Goal: Task Accomplishment & Management: Complete application form

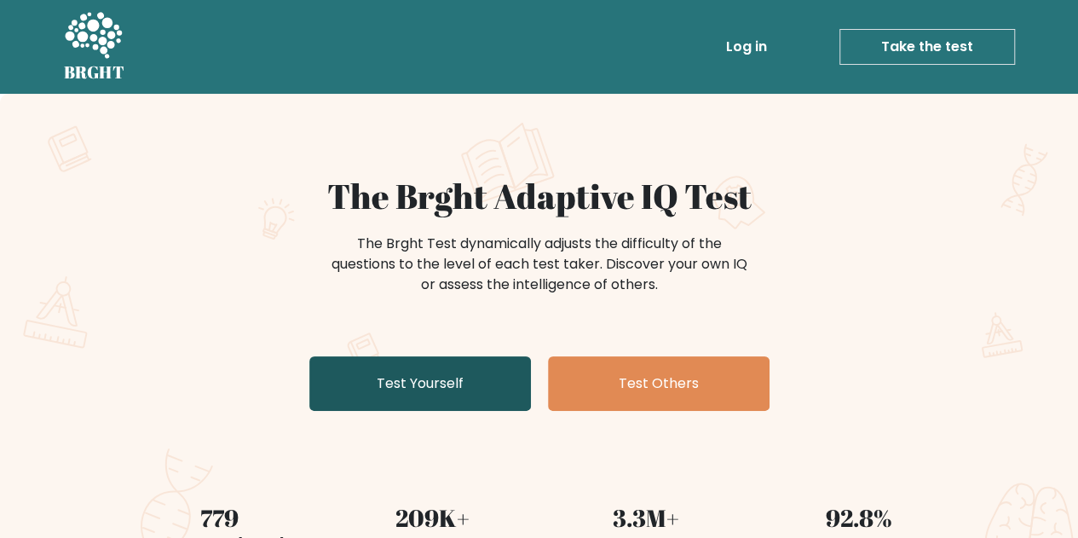
click at [436, 383] on link "Test Yourself" at bounding box center [420, 383] width 222 height 55
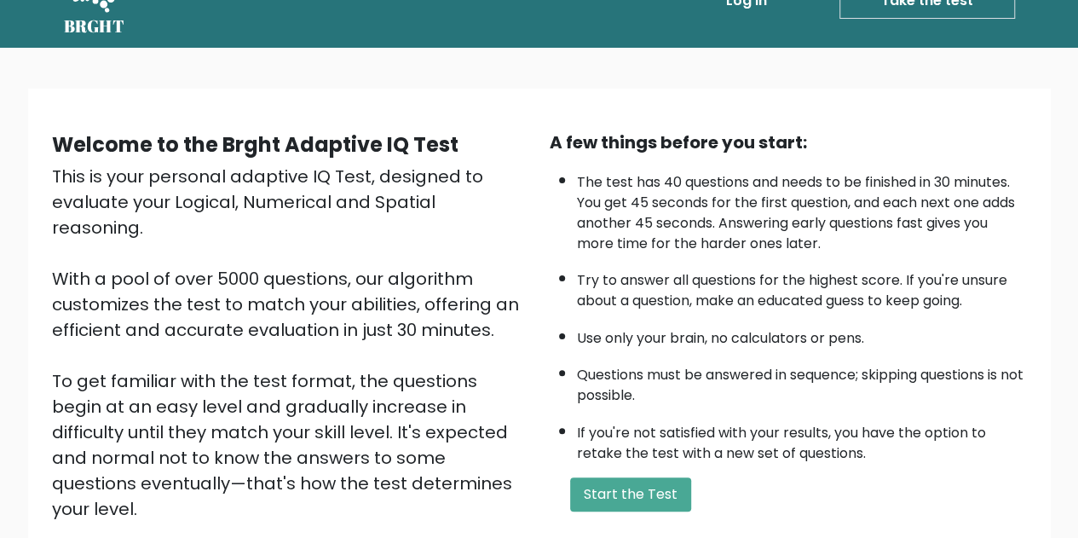
scroll to position [85, 0]
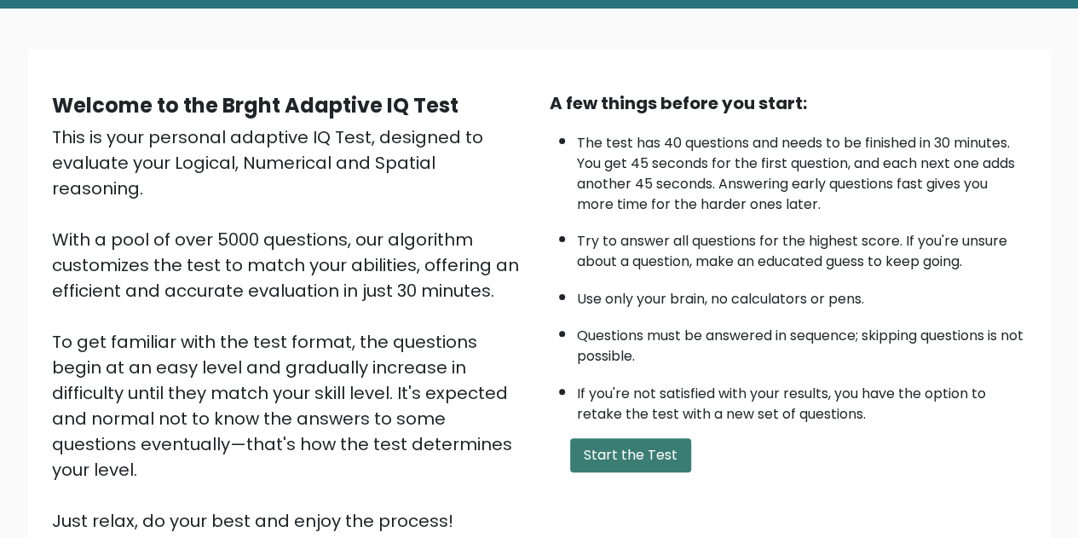
click at [636, 463] on button "Start the Test" at bounding box center [630, 455] width 121 height 34
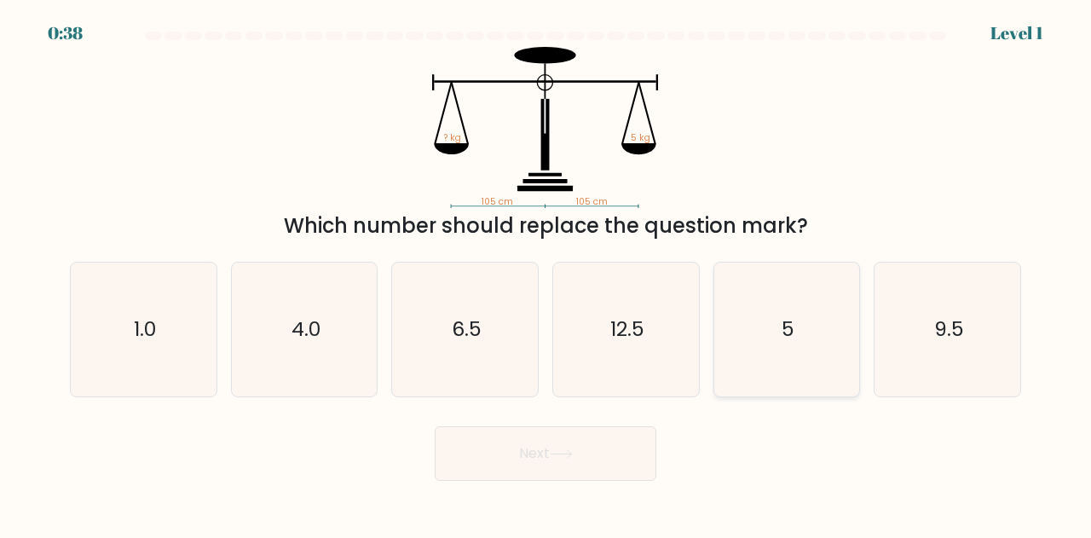
click at [749, 330] on icon "5" at bounding box center [787, 329] width 134 height 134
click at [546, 273] on input "e. 5" at bounding box center [545, 271] width 1 height 4
radio input "true"
click at [588, 463] on button "Next" at bounding box center [546, 453] width 222 height 55
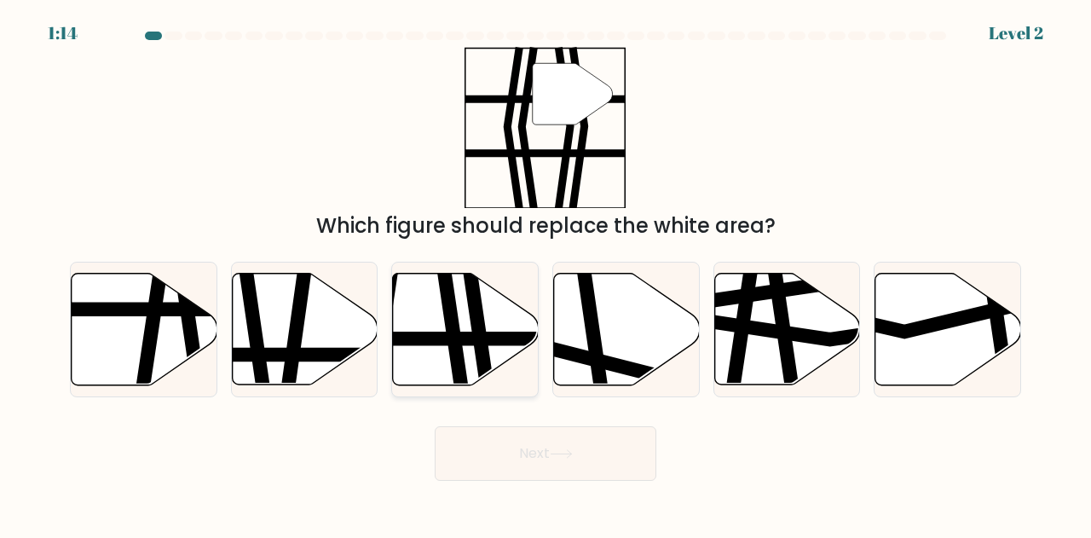
click at [441, 328] on icon at bounding box center [466, 329] width 146 height 112
click at [545, 273] on input "c." at bounding box center [545, 271] width 1 height 4
radio input "true"
click at [528, 450] on button "Next" at bounding box center [546, 453] width 222 height 55
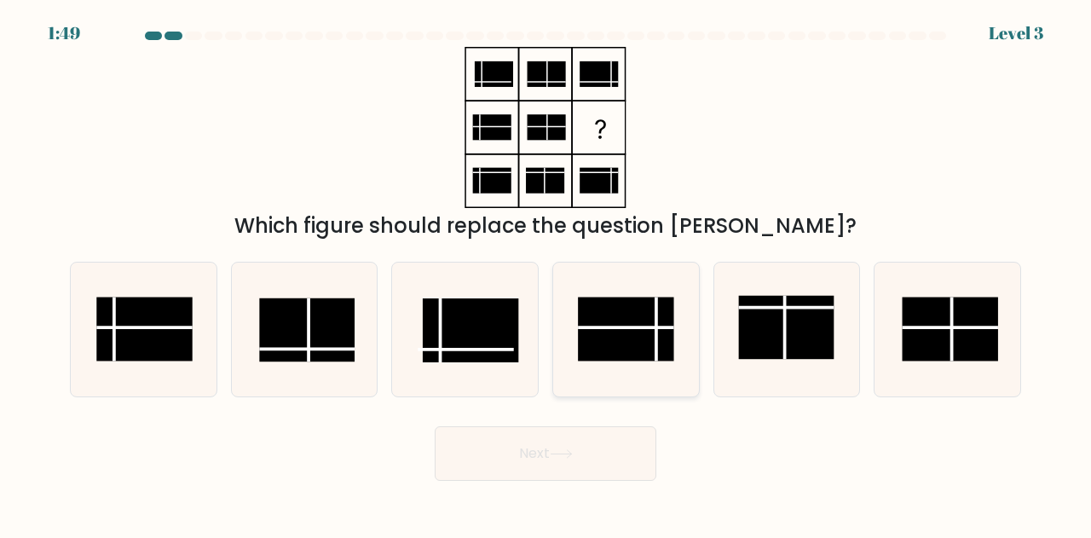
click at [651, 340] on rect at bounding box center [625, 329] width 95 height 64
click at [546, 273] on input "d." at bounding box center [545, 271] width 1 height 4
radio input "true"
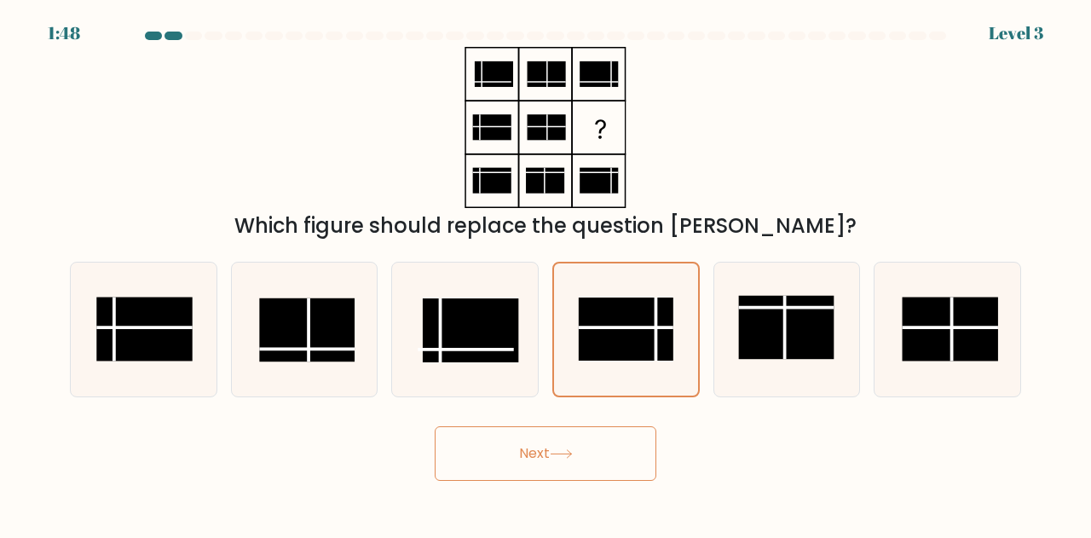
click at [578, 440] on button "Next" at bounding box center [546, 453] width 222 height 55
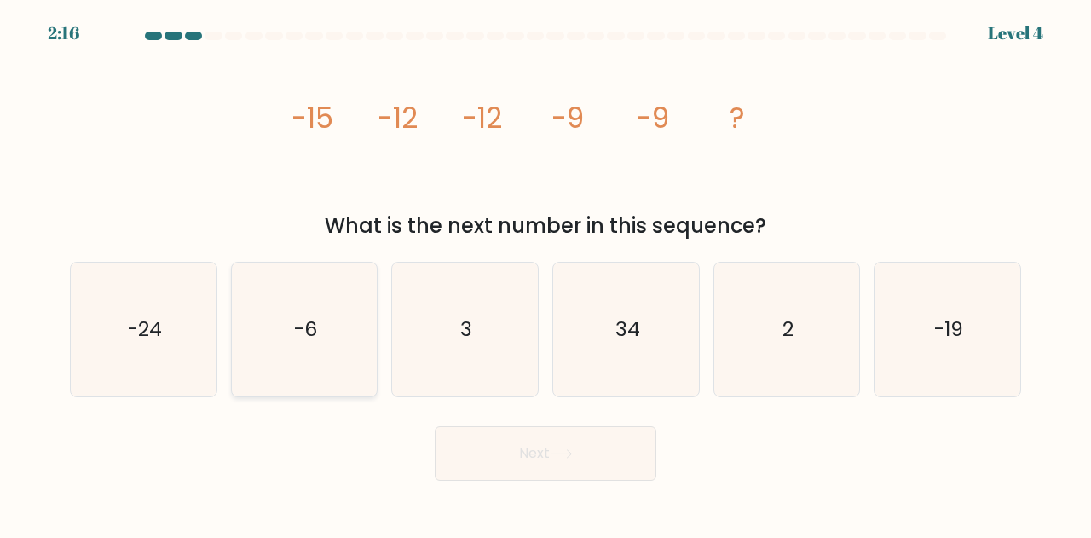
click at [275, 325] on icon "-6" at bounding box center [305, 329] width 134 height 134
click at [545, 273] on input "b. -6" at bounding box center [545, 271] width 1 height 4
radio input "true"
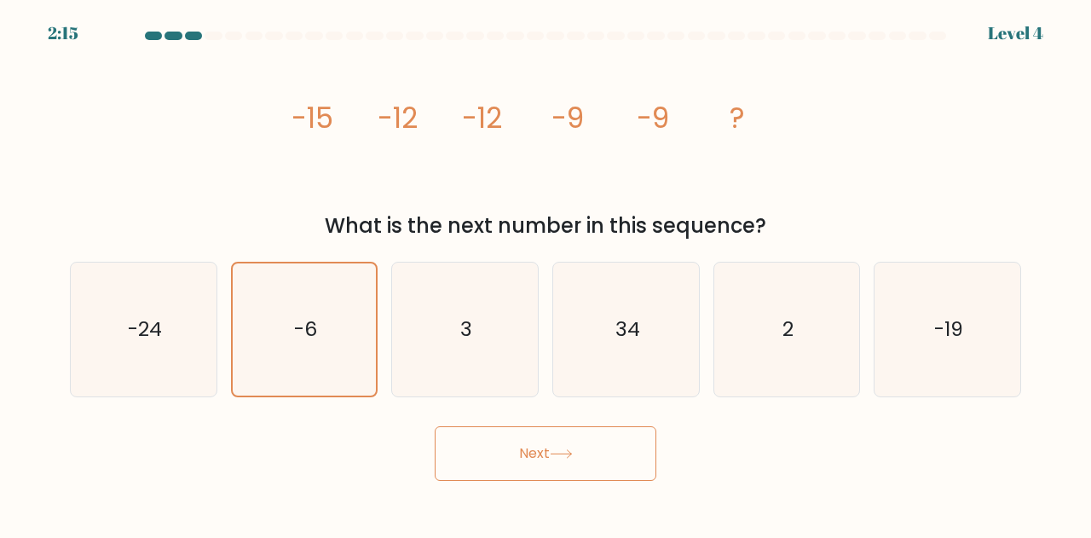
click at [593, 442] on button "Next" at bounding box center [546, 453] width 222 height 55
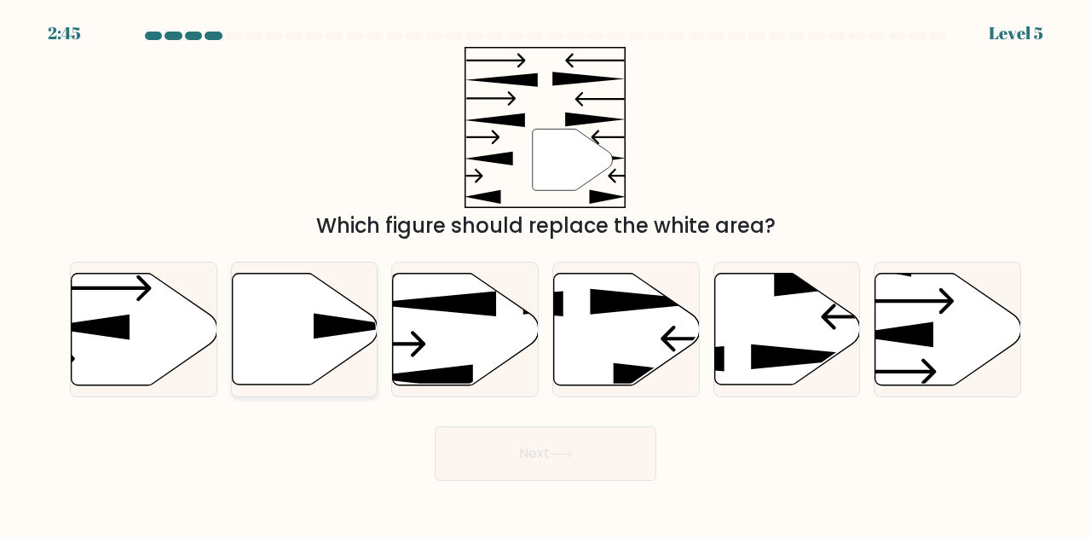
click at [307, 342] on icon at bounding box center [305, 329] width 146 height 112
click at [545, 273] on input "b." at bounding box center [545, 271] width 1 height 4
radio input "true"
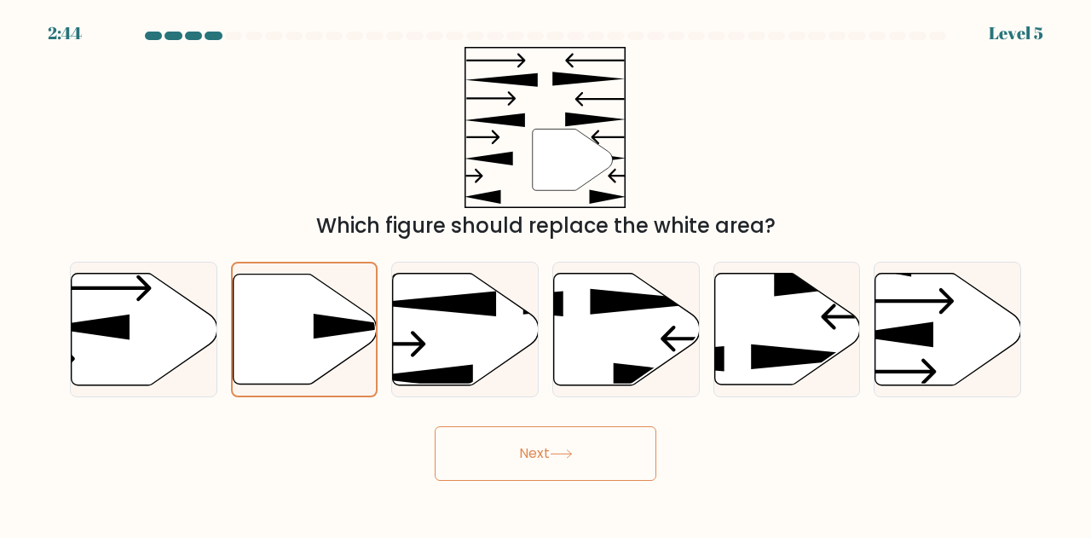
click at [590, 432] on button "Next" at bounding box center [546, 453] width 222 height 55
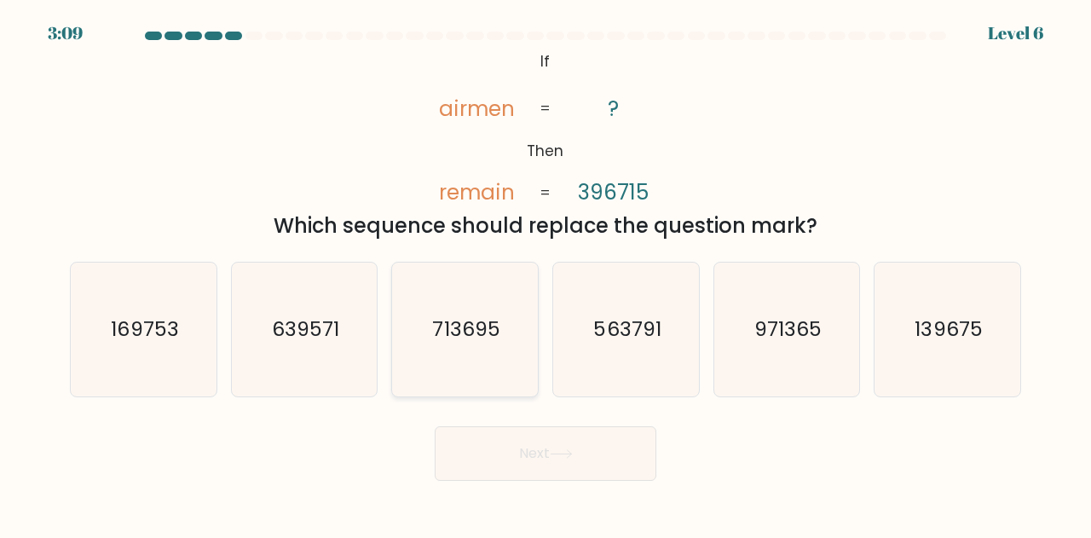
click at [467, 321] on text "713695" at bounding box center [466, 329] width 67 height 28
click at [545, 273] on input "c. 713695" at bounding box center [545, 271] width 1 height 4
radio input "true"
click at [613, 458] on button "Next" at bounding box center [546, 453] width 222 height 55
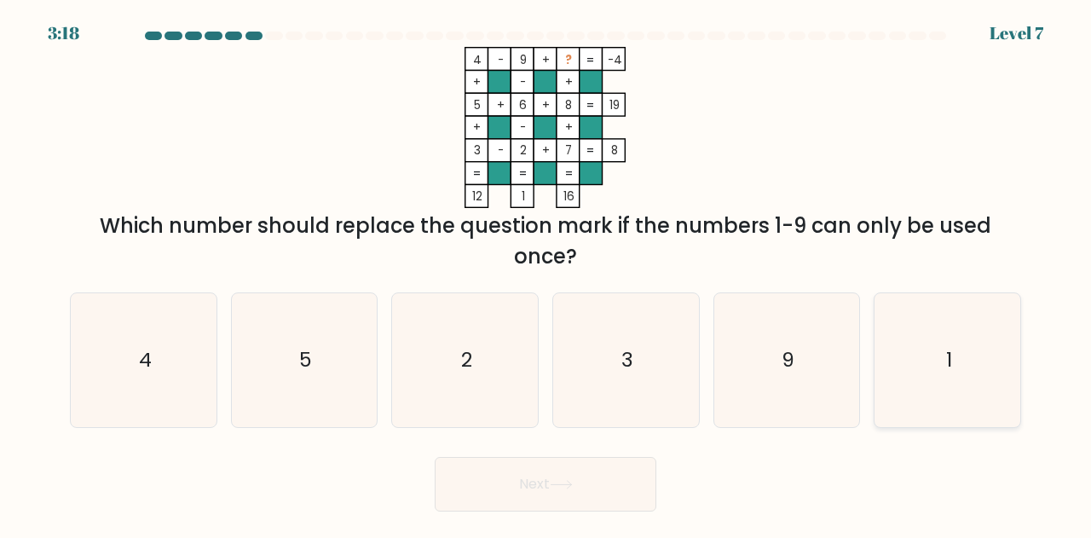
click at [947, 348] on text "1" at bounding box center [949, 360] width 6 height 28
click at [546, 273] on input "f. 1" at bounding box center [545, 271] width 1 height 4
radio input "true"
click at [579, 503] on button "Next" at bounding box center [546, 484] width 222 height 55
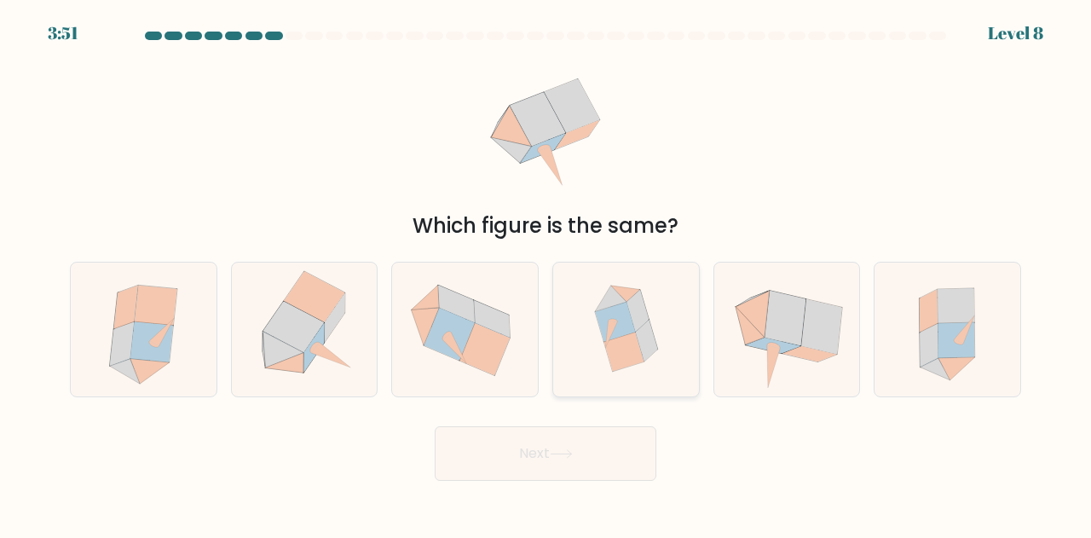
click at [626, 327] on icon at bounding box center [615, 321] width 40 height 39
click at [546, 273] on input "d." at bounding box center [545, 271] width 1 height 4
radio input "true"
click at [610, 439] on button "Next" at bounding box center [546, 453] width 222 height 55
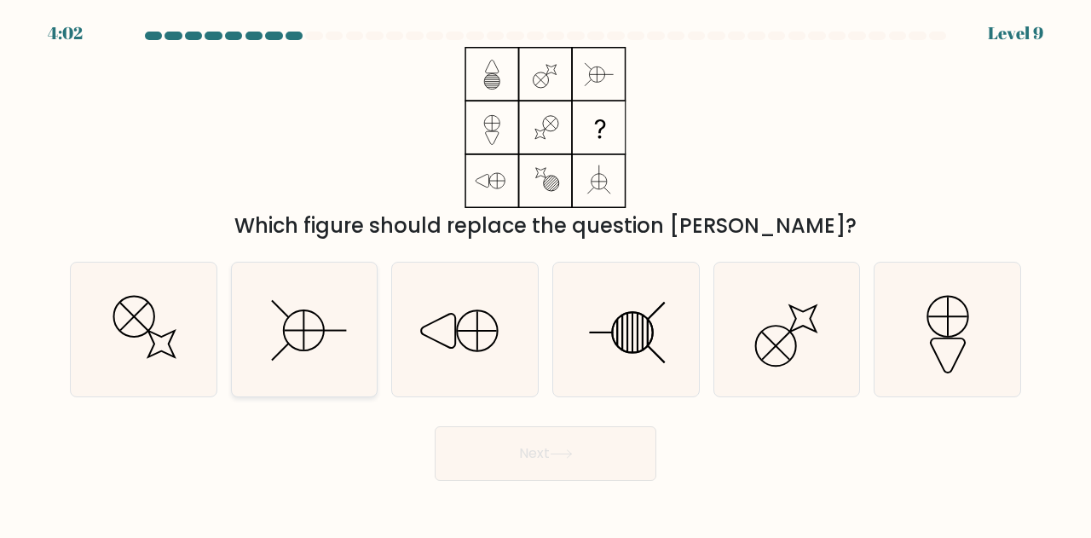
click at [314, 347] on icon at bounding box center [305, 329] width 134 height 134
click at [545, 273] on input "b." at bounding box center [545, 271] width 1 height 4
radio input "true"
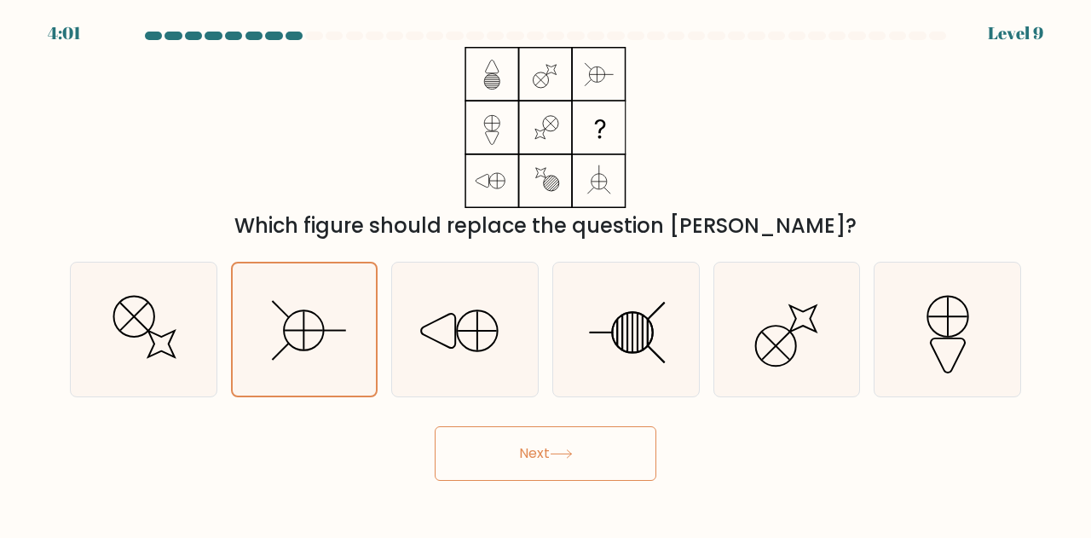
click at [549, 456] on button "Next" at bounding box center [546, 453] width 222 height 55
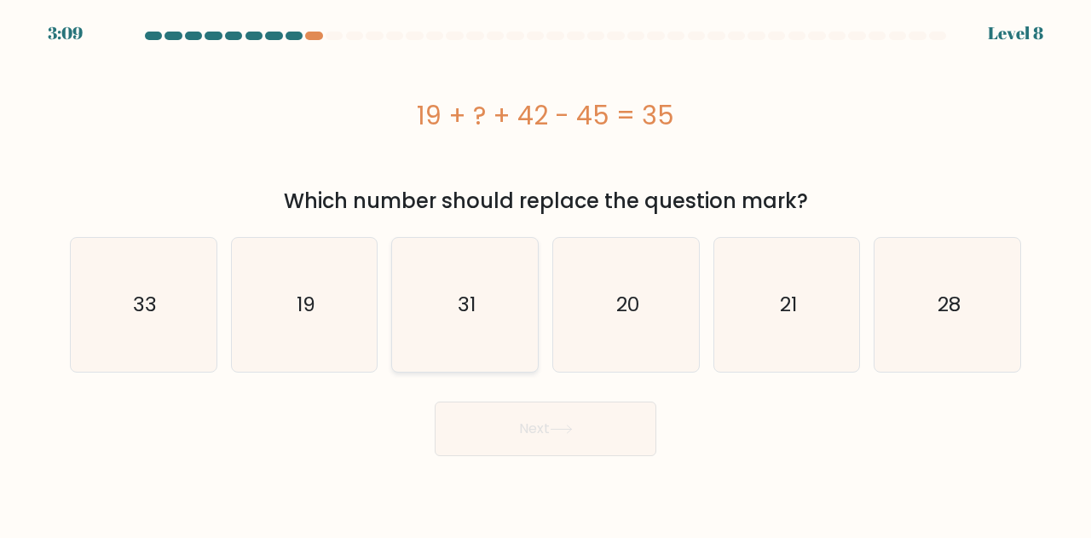
click at [424, 311] on icon "31" at bounding box center [465, 305] width 134 height 134
click at [545, 273] on input "c. 31" at bounding box center [545, 271] width 1 height 4
radio input "true"
click at [525, 422] on button "Next" at bounding box center [546, 428] width 222 height 55
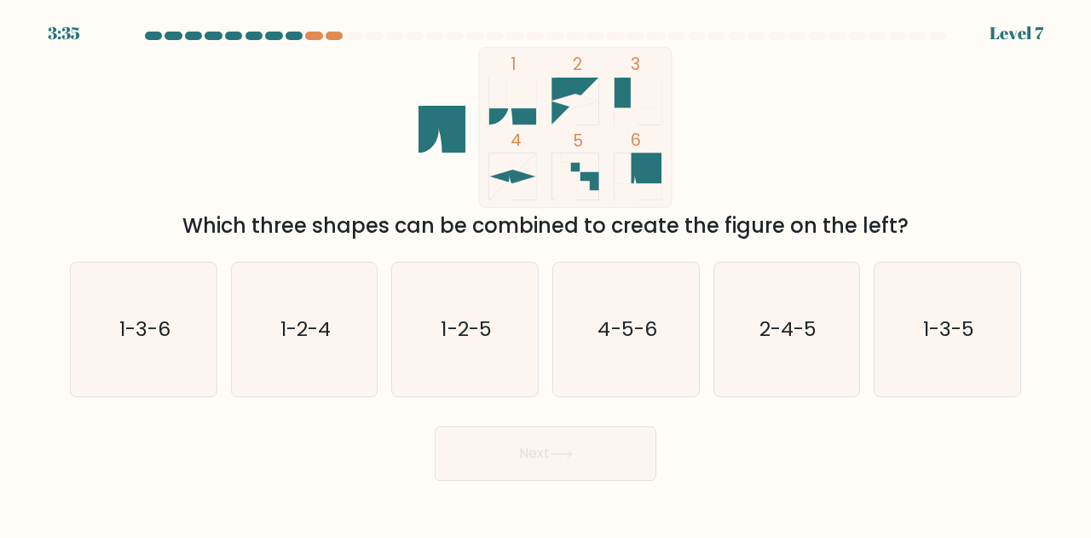
click at [518, 83] on rect at bounding box center [521, 93] width 31 height 31
click at [109, 339] on icon "1-3-6" at bounding box center [144, 329] width 134 height 134
click at [545, 273] on input "a. 1-3-6" at bounding box center [545, 271] width 1 height 4
radio input "true"
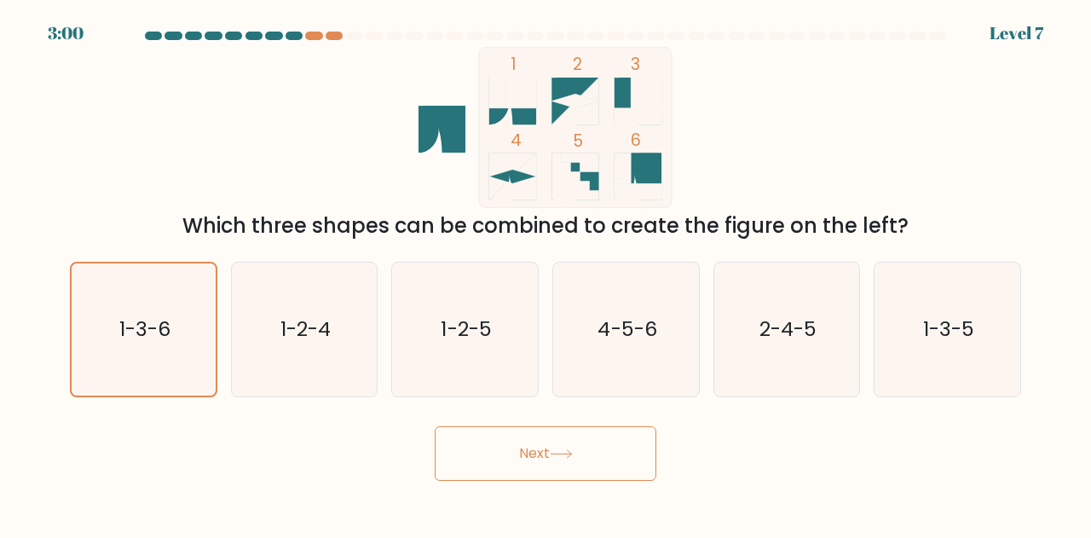
click at [550, 442] on button "Next" at bounding box center [546, 453] width 222 height 55
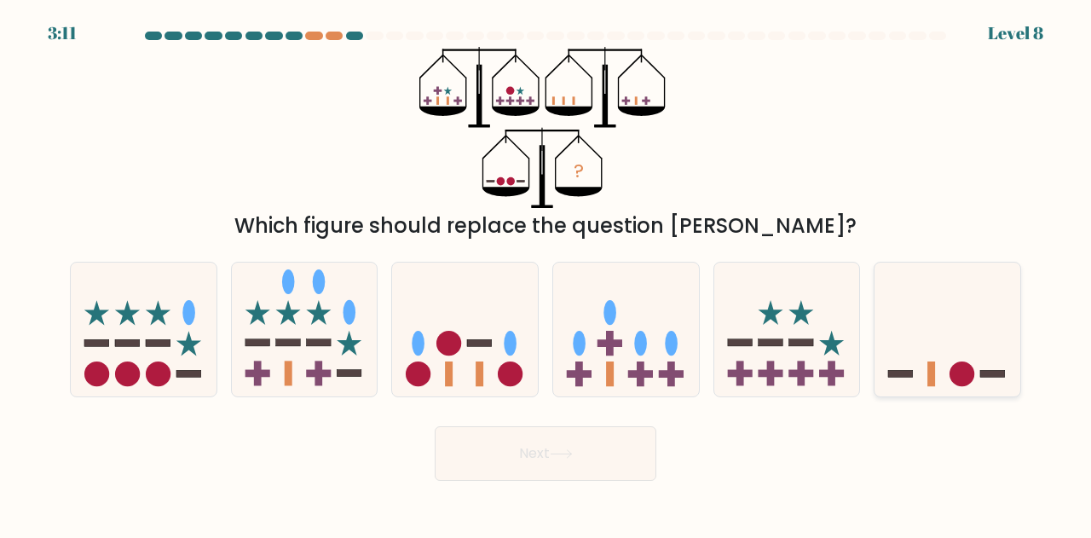
click at [947, 354] on icon at bounding box center [947, 329] width 146 height 120
click at [546, 273] on input "f." at bounding box center [545, 271] width 1 height 4
radio input "true"
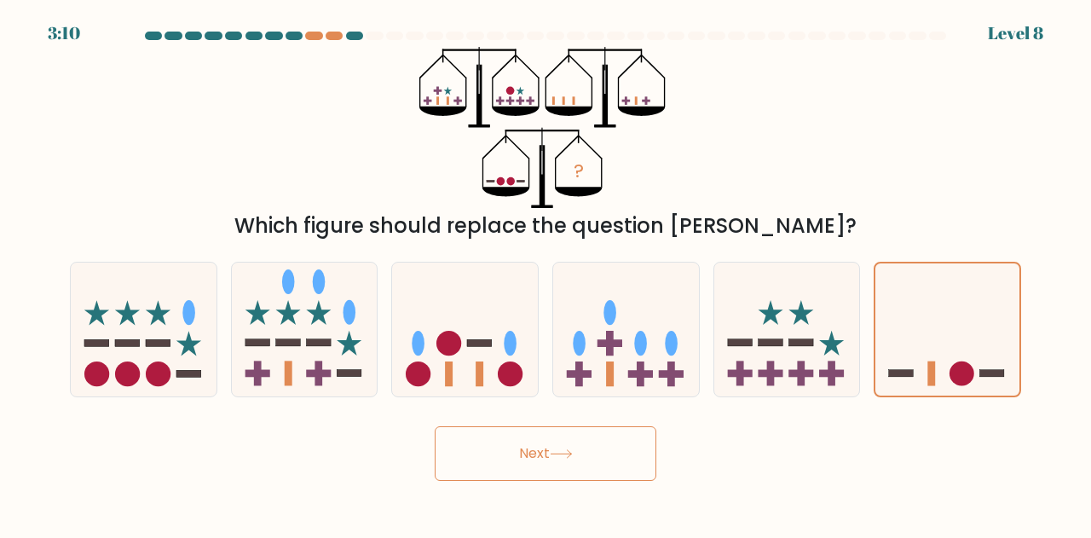
click at [566, 453] on icon at bounding box center [561, 453] width 23 height 9
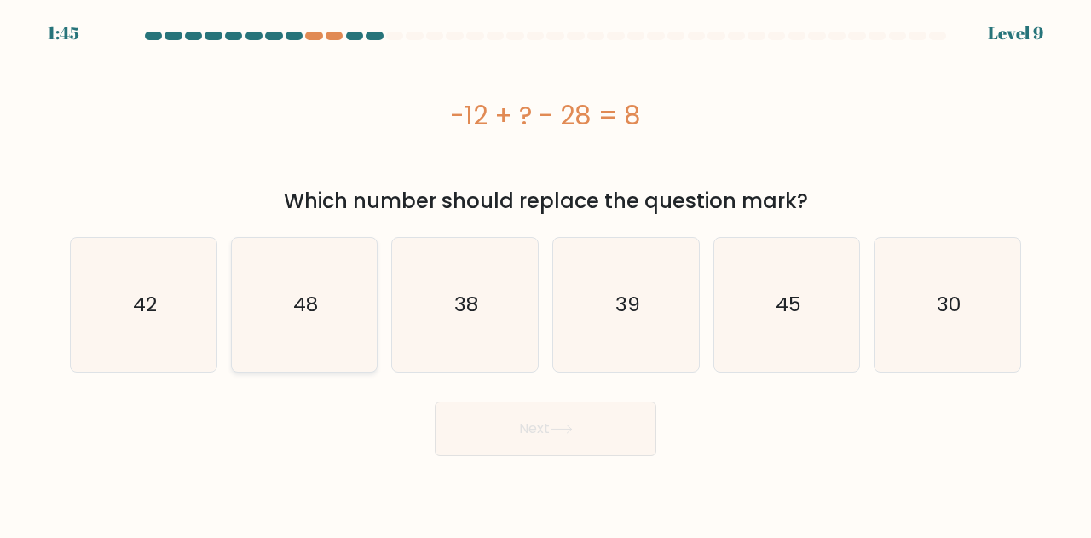
click at [303, 301] on text "48" at bounding box center [305, 305] width 25 height 28
click at [545, 273] on input "b. 48" at bounding box center [545, 271] width 1 height 4
radio input "true"
click at [527, 411] on button "Next" at bounding box center [546, 428] width 222 height 55
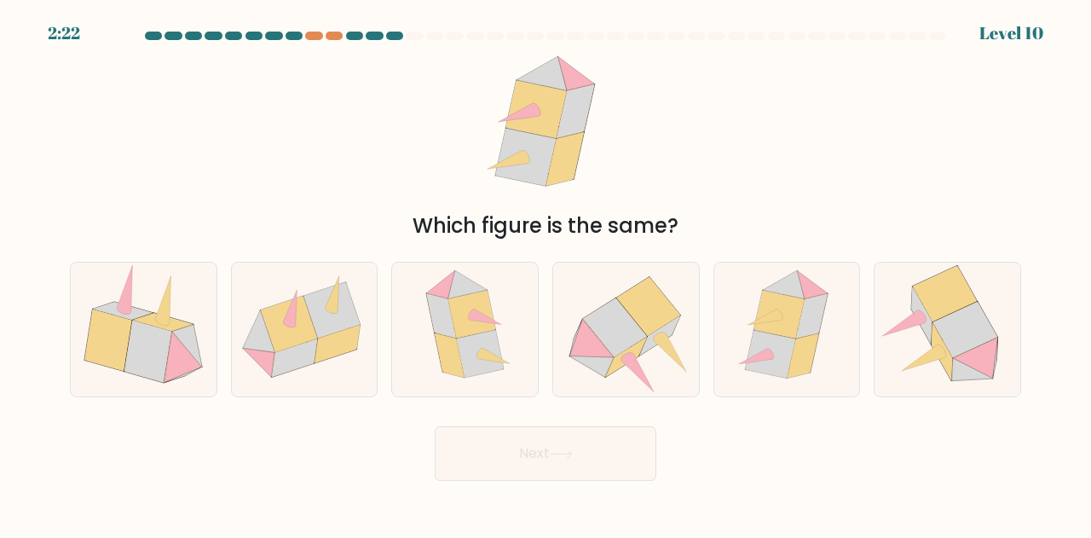
click at [554, 134] on icon at bounding box center [536, 109] width 60 height 58
click at [516, 306] on icon at bounding box center [465, 329] width 108 height 134
click at [545, 273] on input "c." at bounding box center [545, 271] width 1 height 4
radio input "true"
click at [617, 467] on button "Next" at bounding box center [546, 453] width 222 height 55
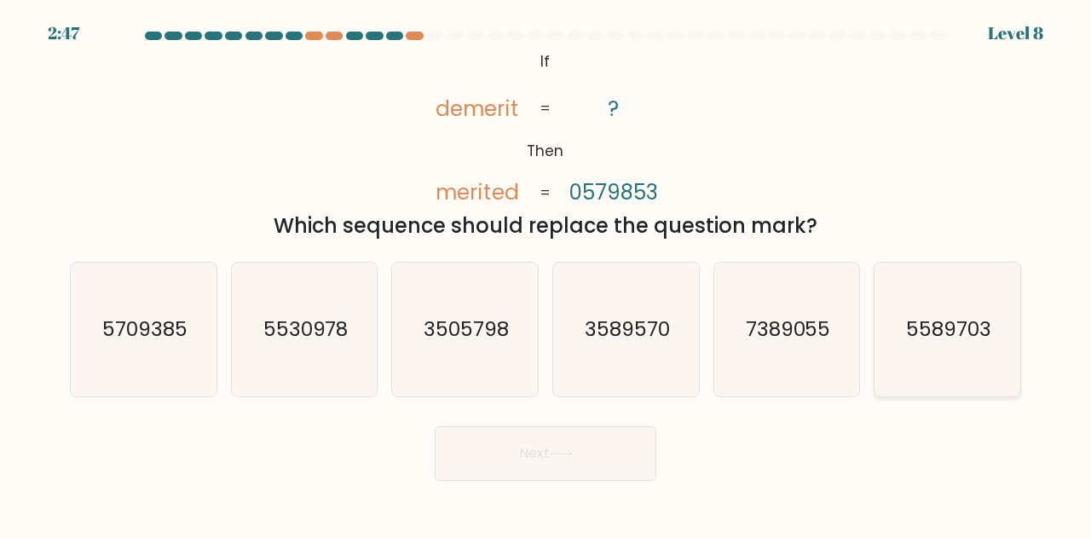
click at [908, 343] on icon "5589703" at bounding box center [947, 329] width 134 height 134
click at [546, 273] on input "f. 5589703" at bounding box center [545, 271] width 1 height 4
radio input "true"
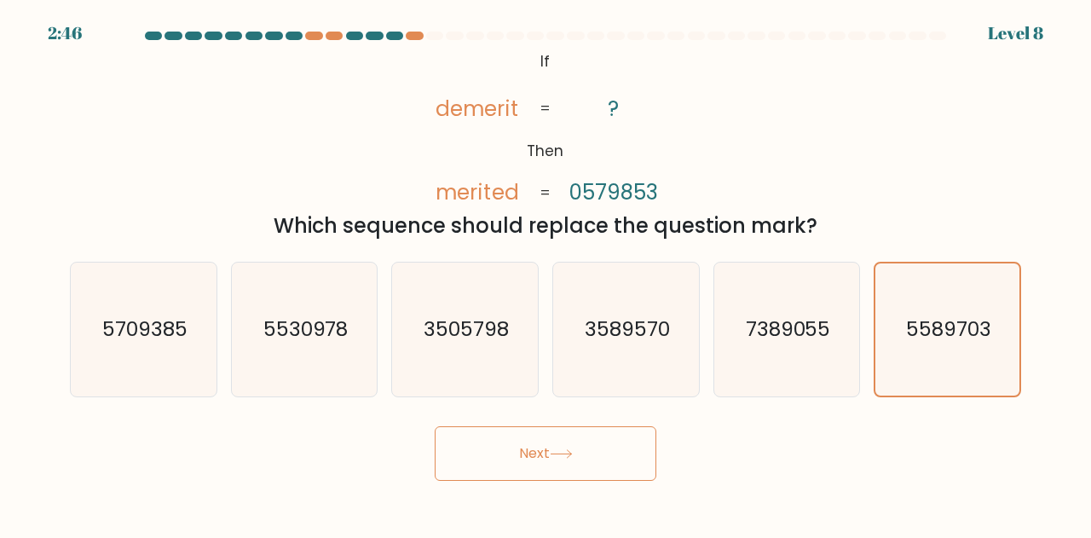
click at [500, 459] on button "Next" at bounding box center [546, 453] width 222 height 55
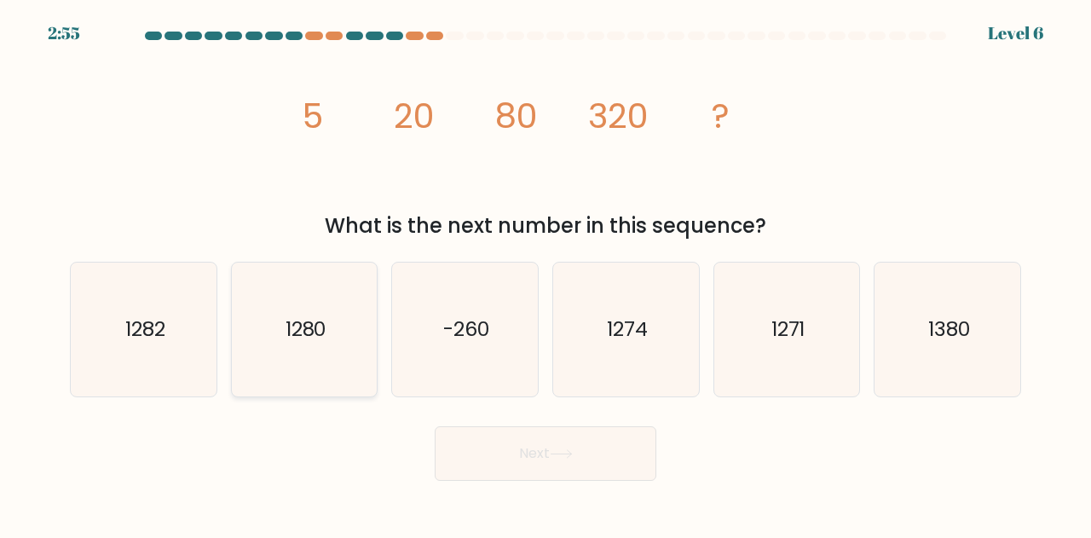
click at [271, 328] on icon "1280" at bounding box center [305, 329] width 134 height 134
click at [545, 273] on input "b. 1280" at bounding box center [545, 271] width 1 height 4
radio input "true"
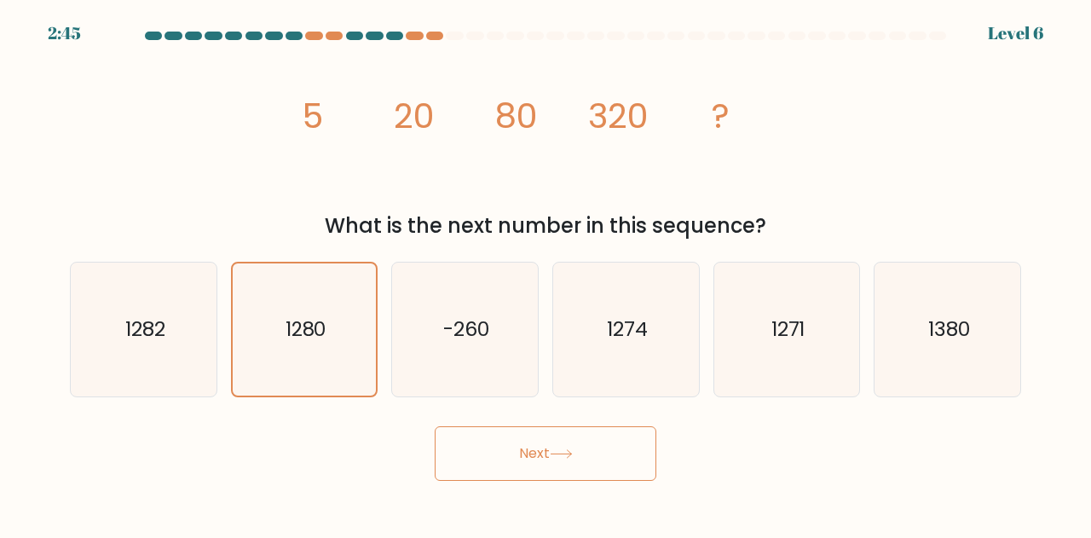
click at [613, 444] on button "Next" at bounding box center [546, 453] width 222 height 55
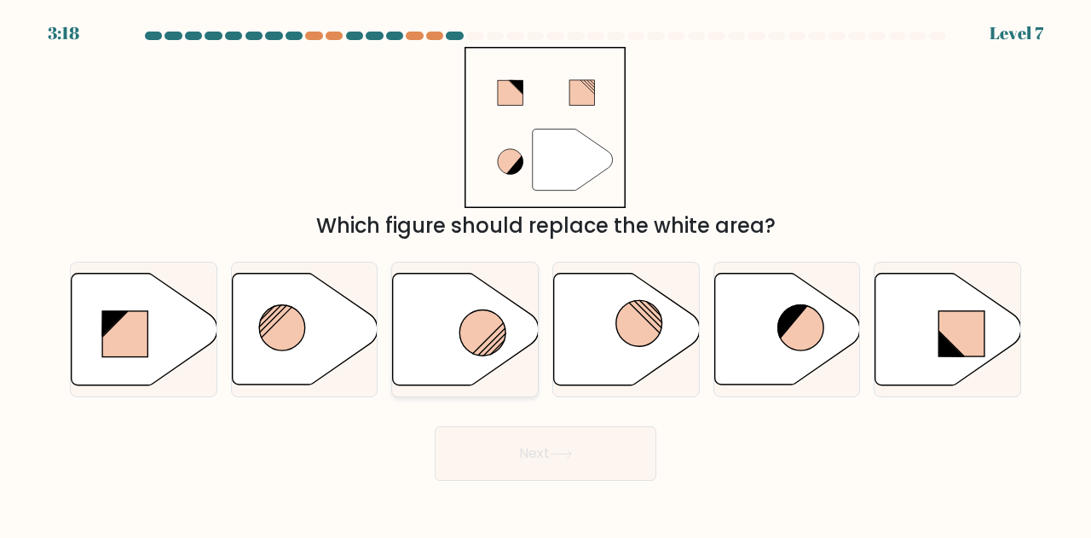
click at [451, 334] on icon at bounding box center [466, 329] width 146 height 112
click at [545, 273] on input "c." at bounding box center [545, 271] width 1 height 4
radio input "true"
click at [590, 459] on button "Next" at bounding box center [546, 453] width 222 height 55
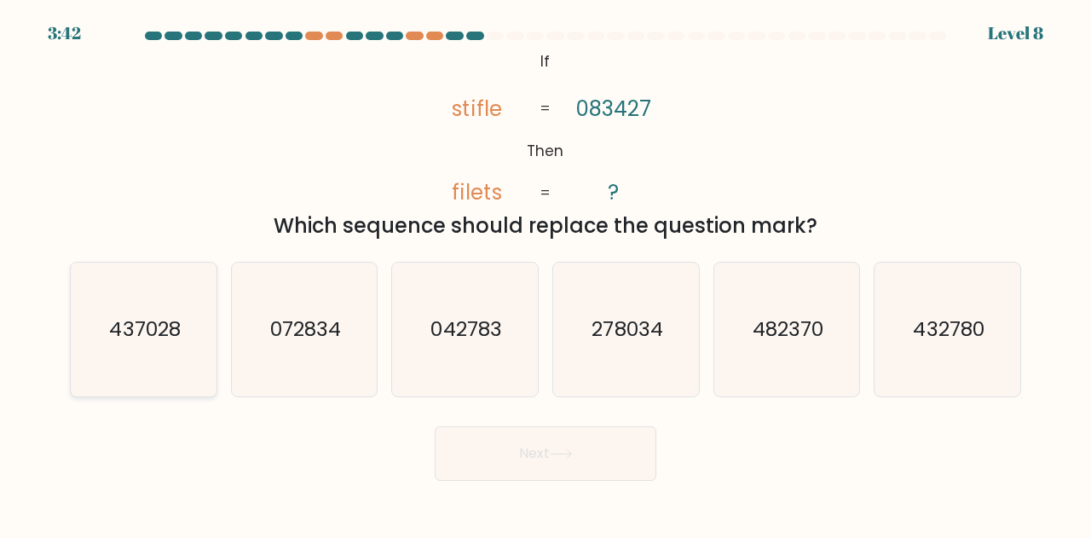
click at [128, 364] on icon "437028" at bounding box center [144, 329] width 134 height 134
click at [545, 273] on input "a. 437028" at bounding box center [545, 271] width 1 height 4
radio input "true"
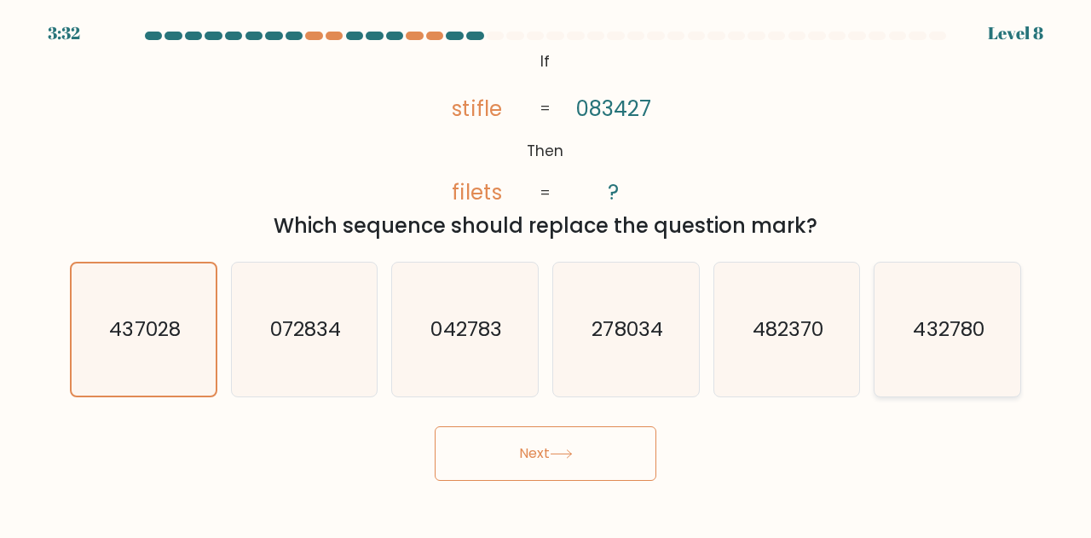
click at [951, 345] on icon "432780" at bounding box center [947, 329] width 134 height 134
click at [546, 273] on input "f. 432780" at bounding box center [545, 271] width 1 height 4
radio input "true"
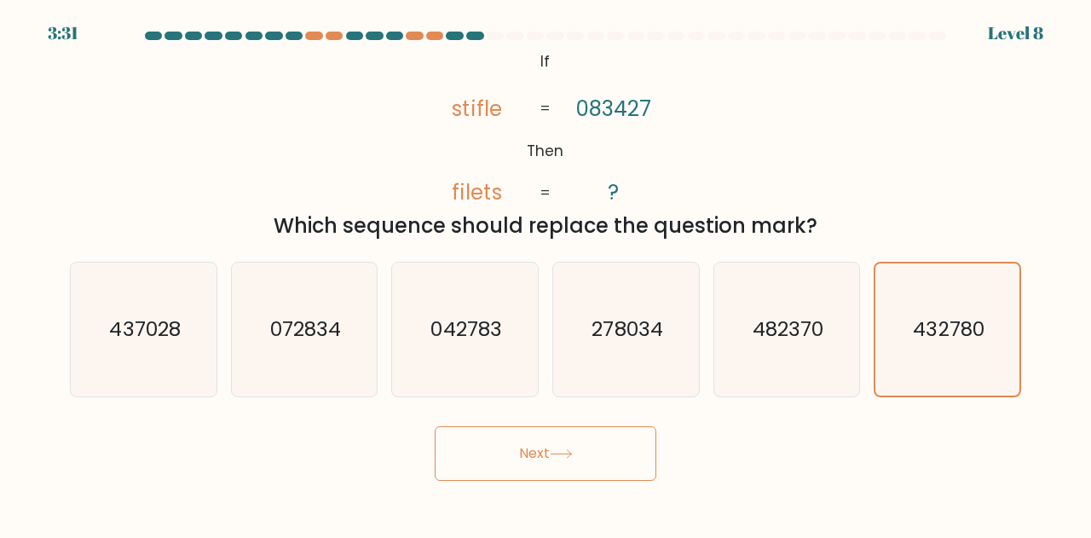
click at [538, 458] on button "Next" at bounding box center [546, 453] width 222 height 55
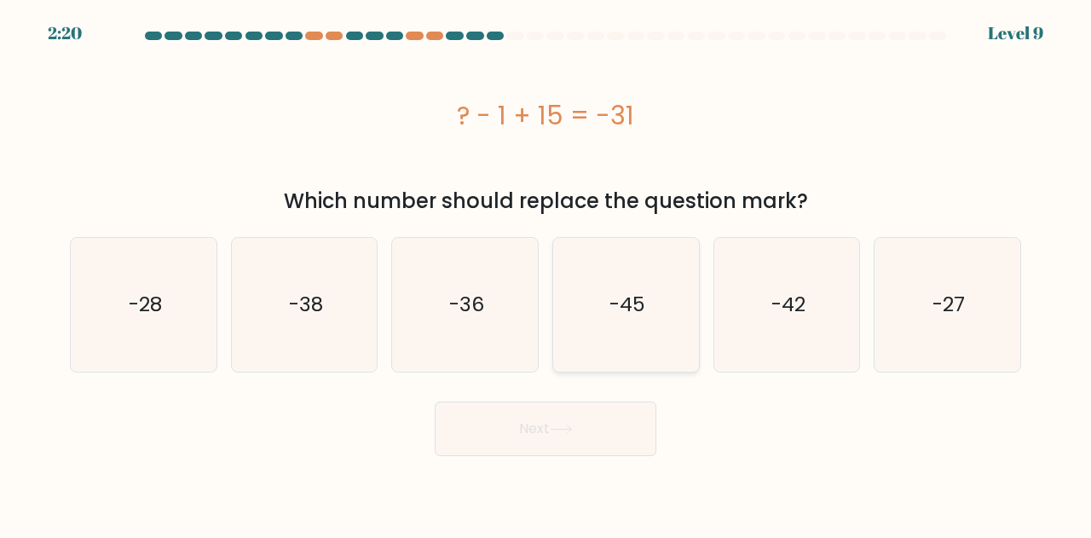
click at [638, 301] on text "-45" at bounding box center [627, 305] width 36 height 28
click at [546, 273] on input "d. -45" at bounding box center [545, 271] width 1 height 4
radio input "true"
click at [569, 419] on button "Next" at bounding box center [546, 428] width 222 height 55
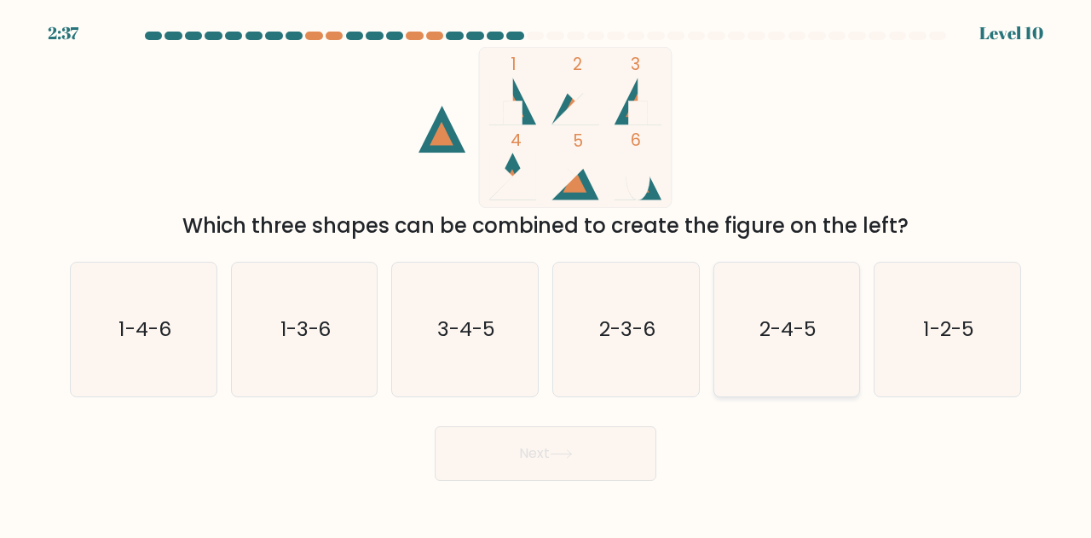
click at [776, 371] on icon "2-4-5" at bounding box center [787, 329] width 134 height 134
click at [546, 273] on input "e. 2-4-5" at bounding box center [545, 271] width 1 height 4
radio input "true"
click at [573, 458] on button "Next" at bounding box center [546, 453] width 222 height 55
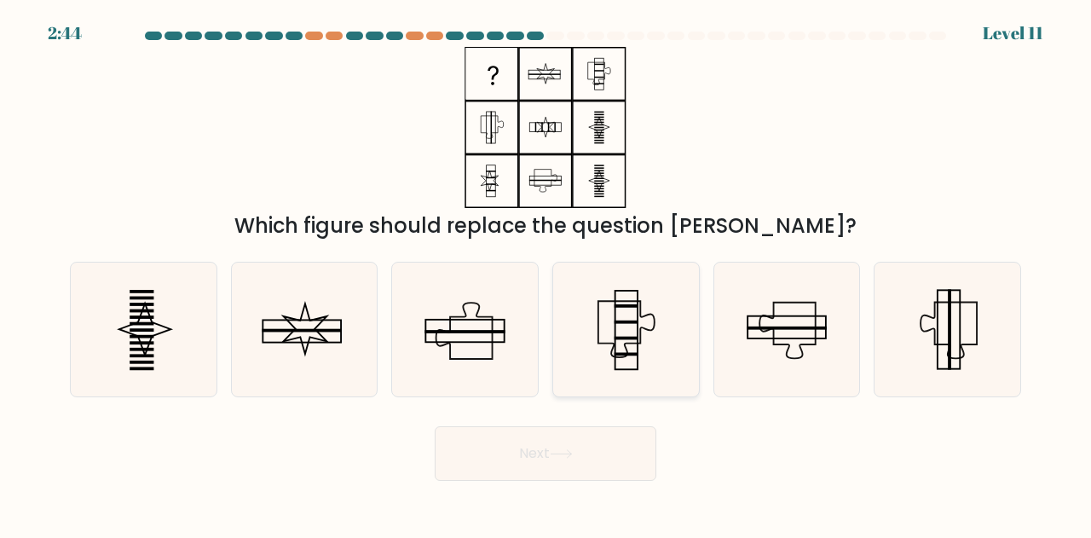
click at [584, 352] on icon at bounding box center [626, 329] width 134 height 134
click at [546, 273] on input "d." at bounding box center [545, 271] width 1 height 4
radio input "true"
click at [625, 464] on button "Next" at bounding box center [546, 453] width 222 height 55
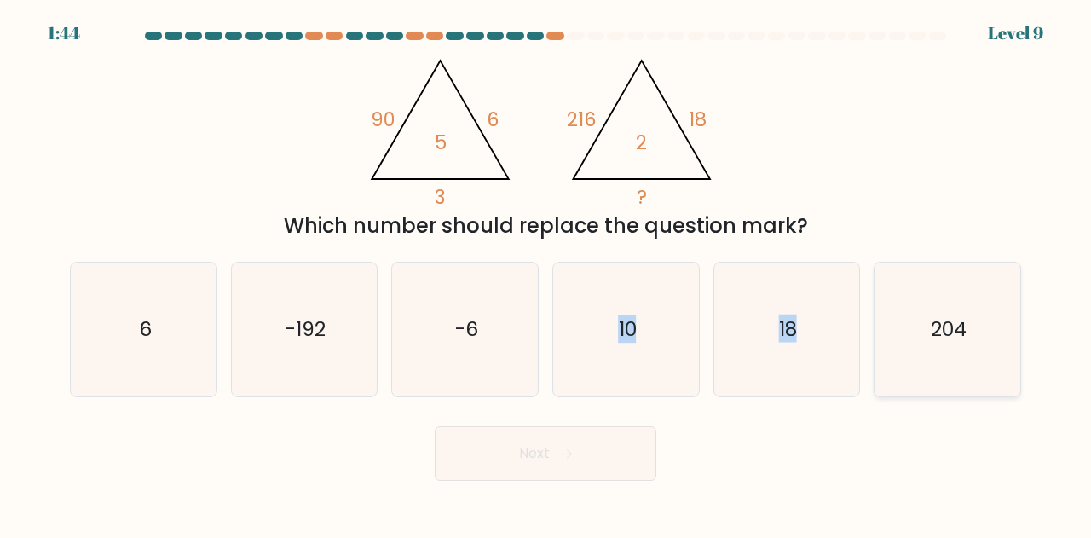
drag, startPoint x: 474, startPoint y: 355, endPoint x: 876, endPoint y: 297, distance: 406.4
click at [877, 297] on div "a. 6 b. -192" at bounding box center [545, 322] width 964 height 149
click at [128, 326] on icon "6" at bounding box center [144, 329] width 134 height 134
click at [545, 273] on input "a. 6" at bounding box center [545, 271] width 1 height 4
radio input "true"
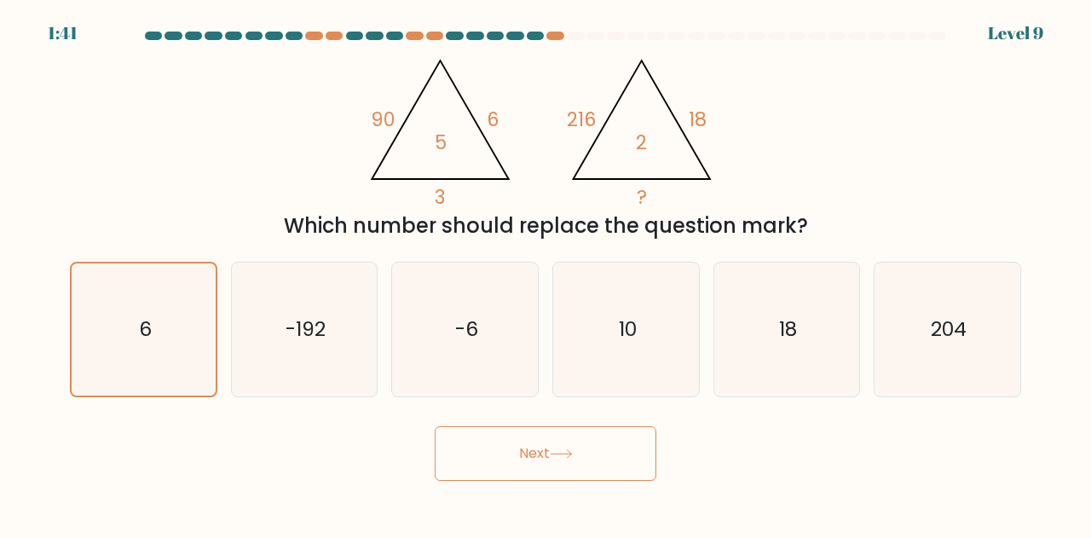
click at [504, 447] on button "Next" at bounding box center [546, 453] width 222 height 55
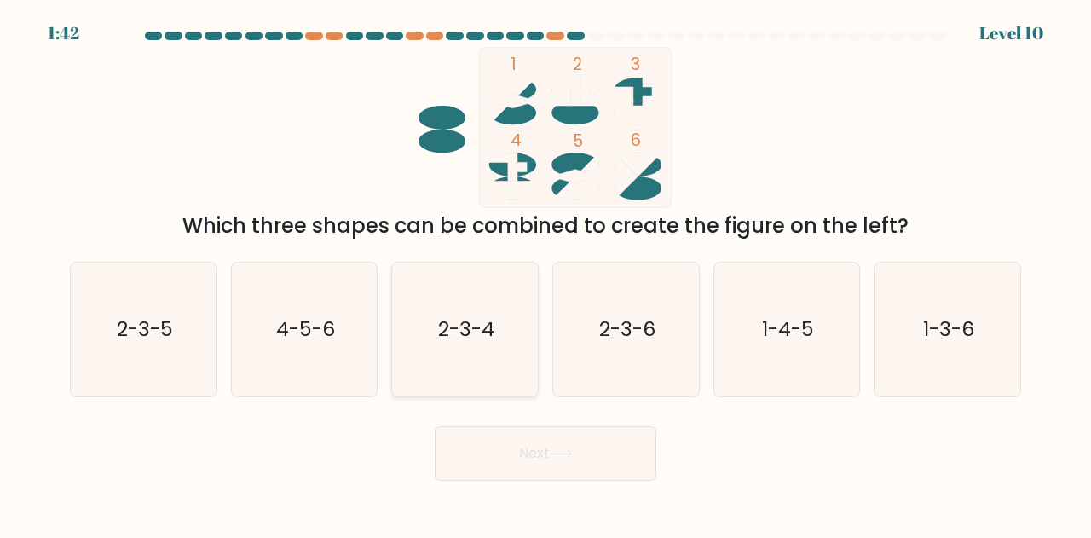
click at [457, 341] on text "2-3-4" at bounding box center [466, 329] width 56 height 28
click at [545, 273] on input "c. 2-3-4" at bounding box center [545, 271] width 1 height 4
radio input "true"
click at [574, 446] on button "Next" at bounding box center [546, 453] width 222 height 55
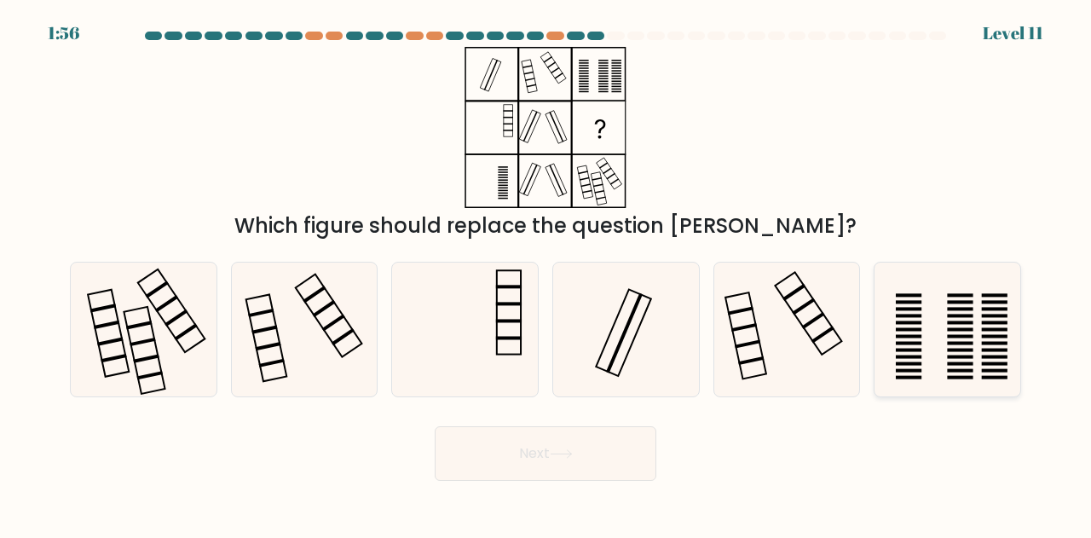
click at [959, 317] on rect at bounding box center [960, 315] width 26 height 3
click at [546, 273] on input "f." at bounding box center [545, 271] width 1 height 4
radio input "true"
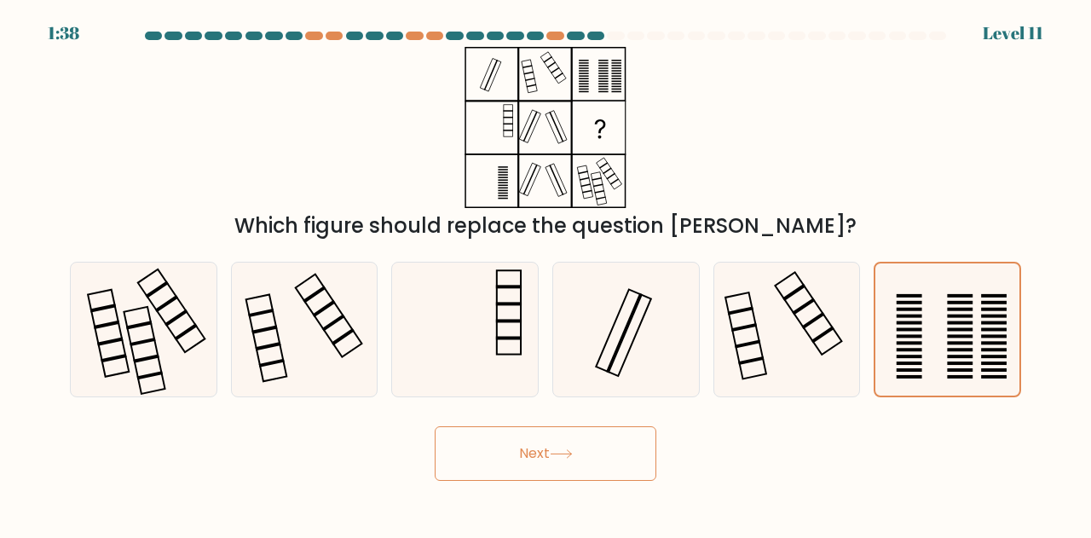
click at [513, 488] on body "1:38 Level 11" at bounding box center [545, 269] width 1091 height 538
click at [533, 457] on button "Next" at bounding box center [546, 453] width 222 height 55
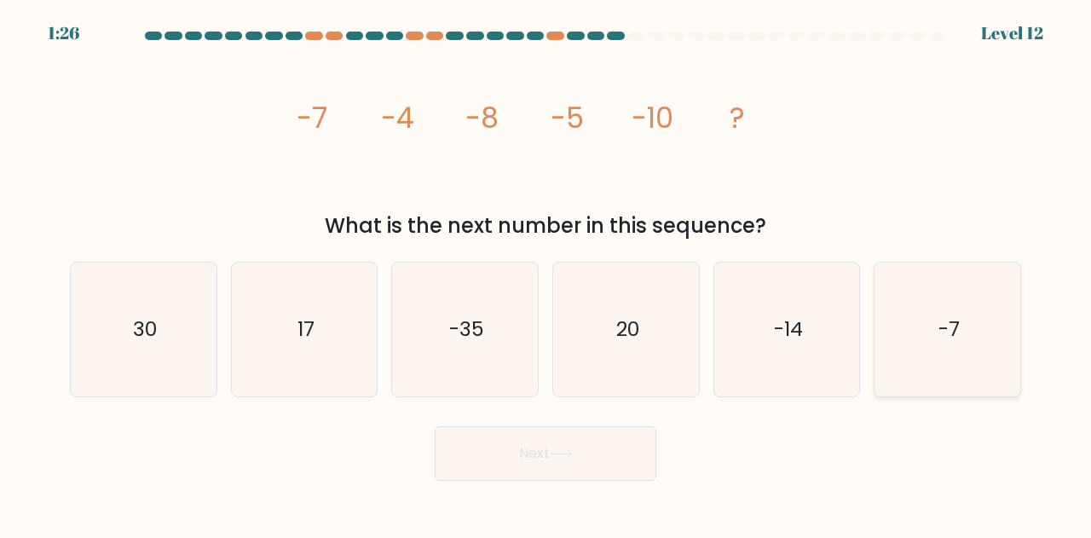
click at [982, 348] on icon "-7" at bounding box center [947, 329] width 134 height 134
click at [546, 273] on input "f. -7" at bounding box center [545, 271] width 1 height 4
radio input "true"
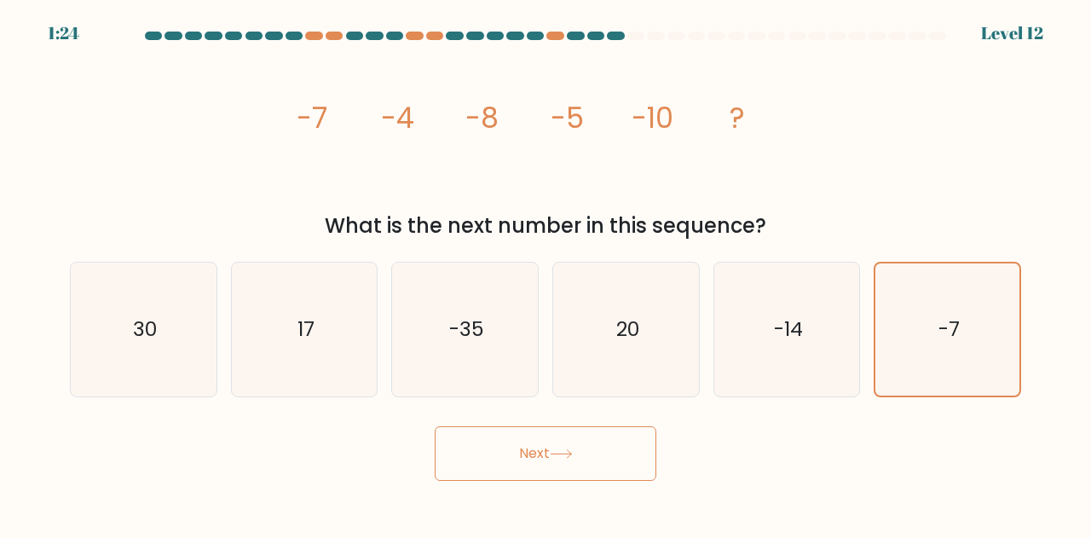
click at [561, 468] on button "Next" at bounding box center [546, 453] width 222 height 55
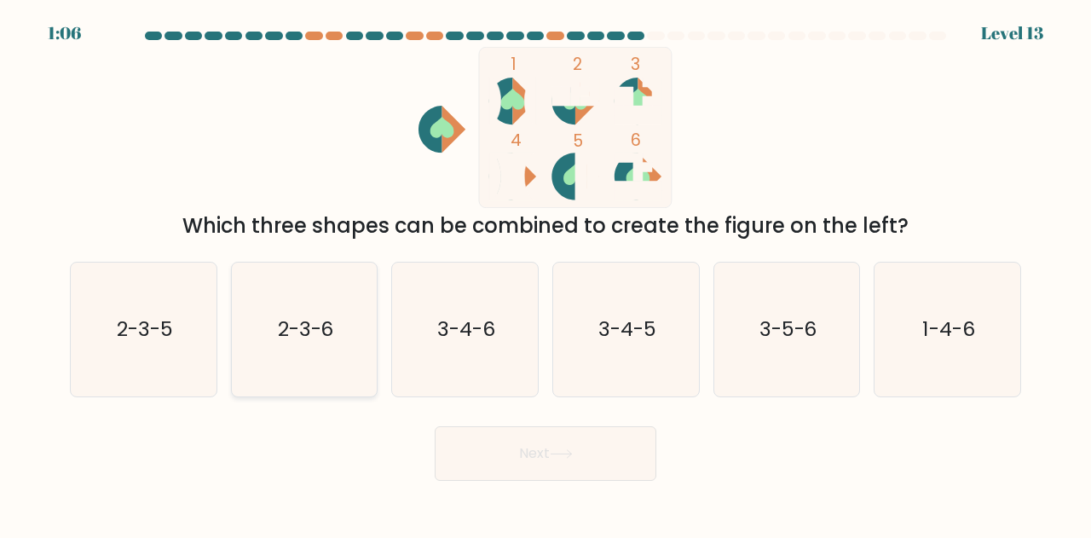
click at [314, 377] on icon "2-3-6" at bounding box center [305, 329] width 134 height 134
click at [545, 273] on input "b. 2-3-6" at bounding box center [545, 271] width 1 height 4
radio input "true"
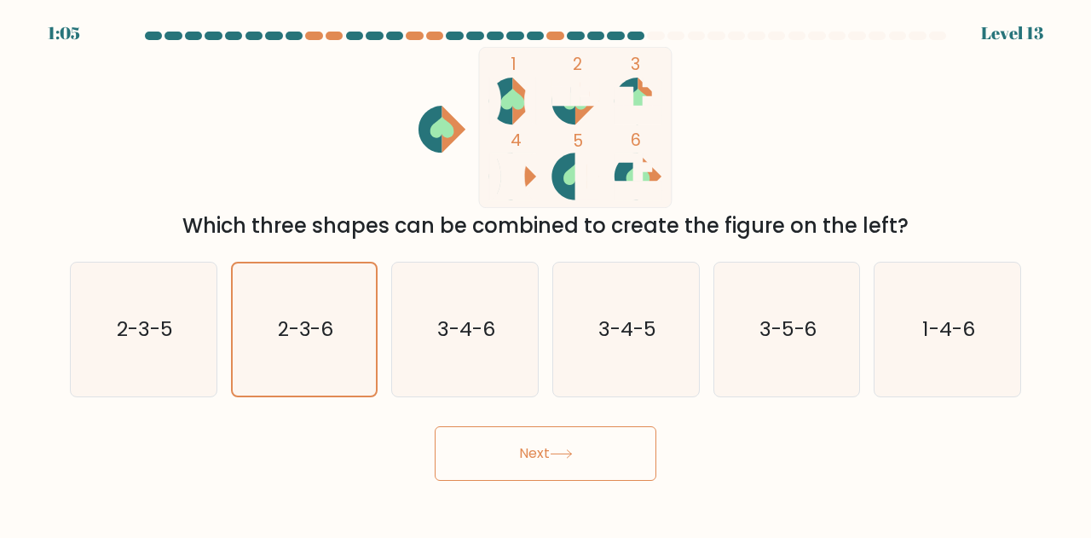
click at [587, 463] on button "Next" at bounding box center [546, 453] width 222 height 55
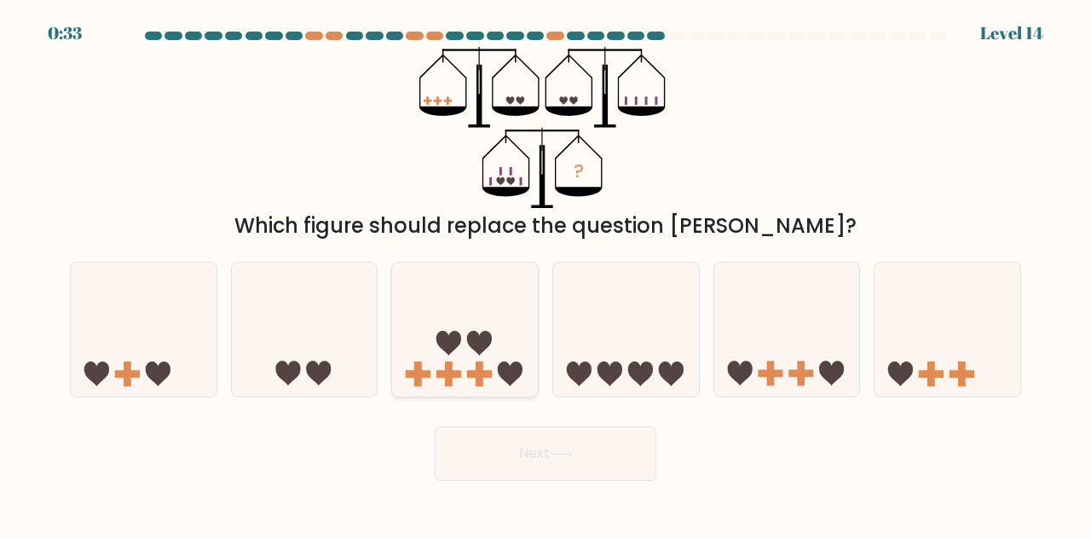
click at [508, 350] on icon at bounding box center [465, 329] width 146 height 120
click at [545, 273] on input "c." at bounding box center [545, 271] width 1 height 4
radio input "true"
click at [781, 352] on icon at bounding box center [787, 329] width 146 height 120
click at [546, 273] on input "e." at bounding box center [545, 271] width 1 height 4
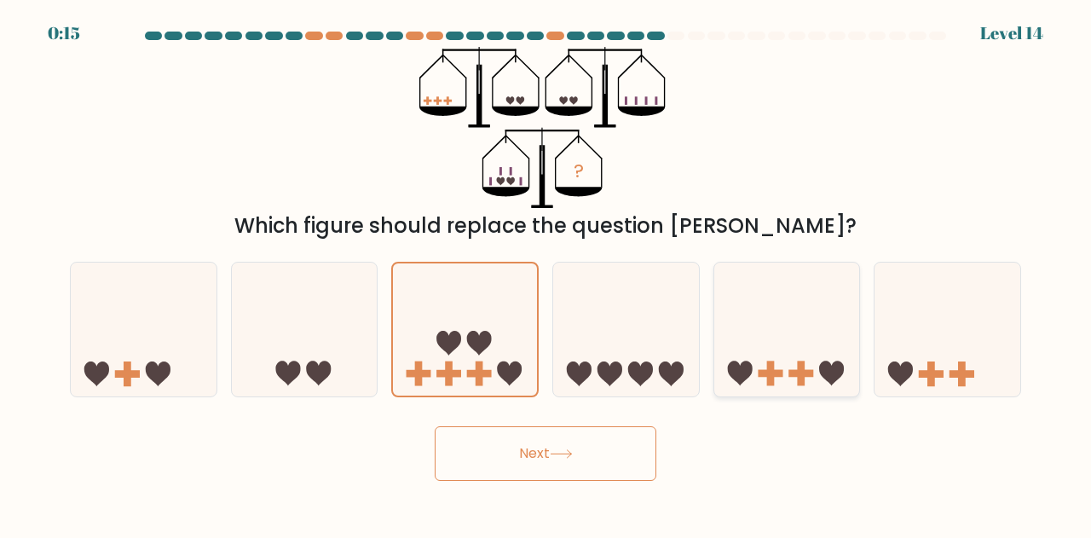
radio input "true"
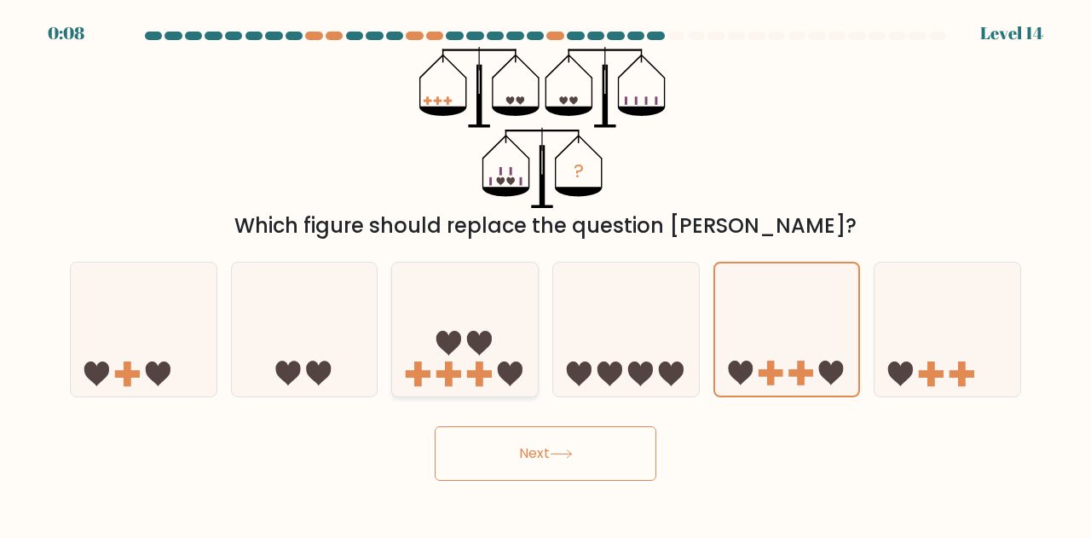
drag, startPoint x: 596, startPoint y: 463, endPoint x: 477, endPoint y: 362, distance: 156.0
click at [498, 384] on form at bounding box center [545, 256] width 1091 height 449
click at [537, 448] on button "Next" at bounding box center [546, 453] width 222 height 55
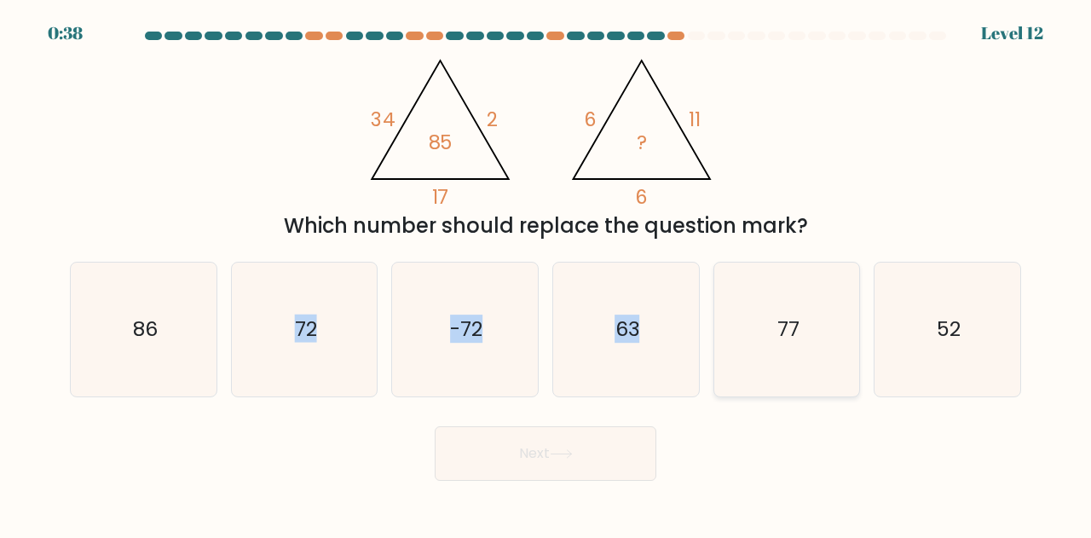
drag, startPoint x: 156, startPoint y: 325, endPoint x: 728, endPoint y: 330, distance: 571.7
click at [725, 330] on div "a. 86 b. 72 c." at bounding box center [545, 322] width 964 height 149
click at [729, 327] on icon "77" at bounding box center [787, 329] width 134 height 134
click at [546, 273] on input "e. 77" at bounding box center [545, 271] width 1 height 4
radio input "true"
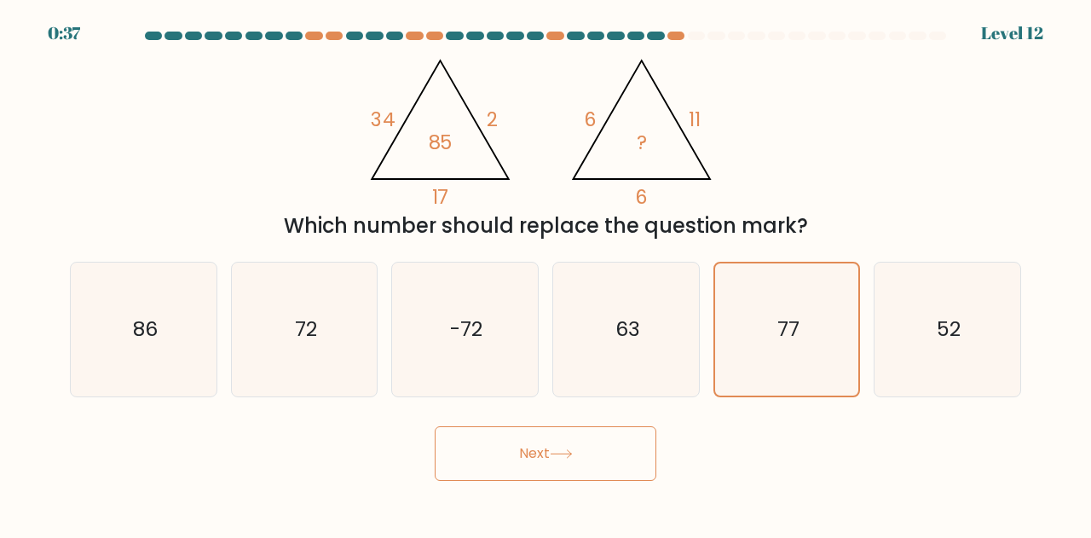
click at [636, 437] on button "Next" at bounding box center [546, 453] width 222 height 55
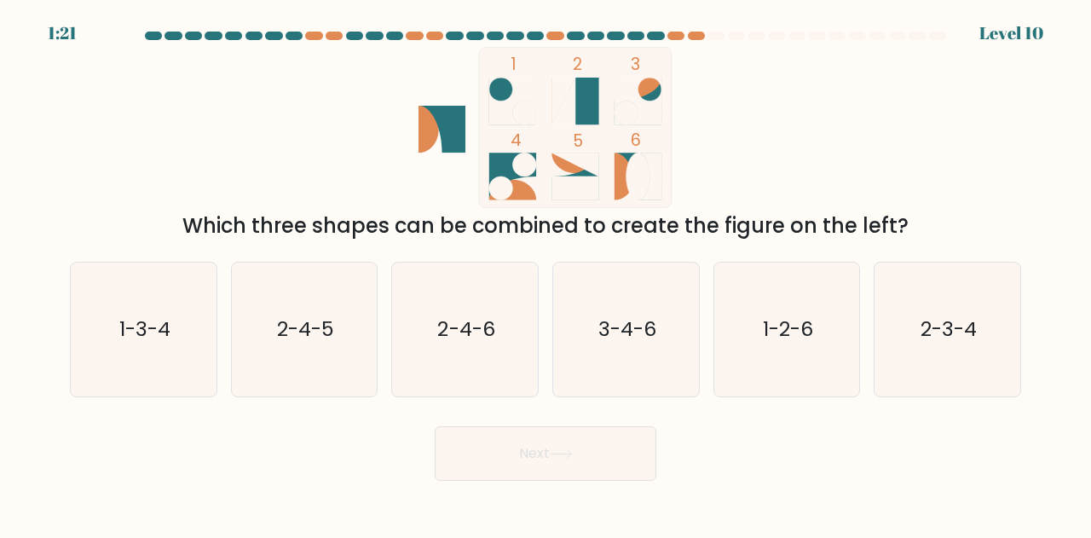
click at [623, 451] on button "Next" at bounding box center [546, 453] width 222 height 55
click at [152, 296] on icon "1-3-4" at bounding box center [144, 329] width 134 height 134
click at [545, 273] on input "a. 1-3-4" at bounding box center [545, 271] width 1 height 4
radio input "true"
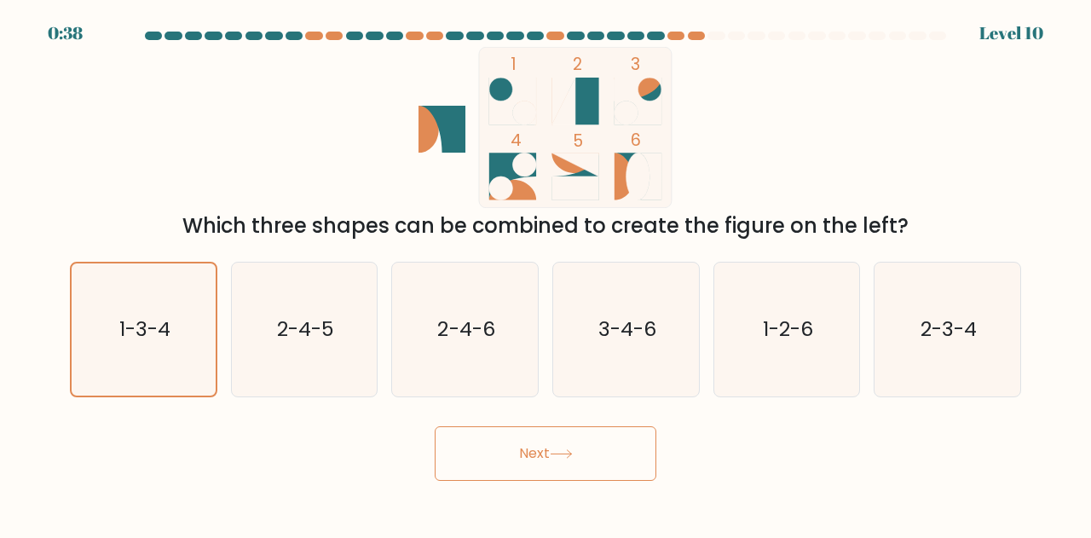
click at [561, 462] on button "Next" at bounding box center [546, 453] width 222 height 55
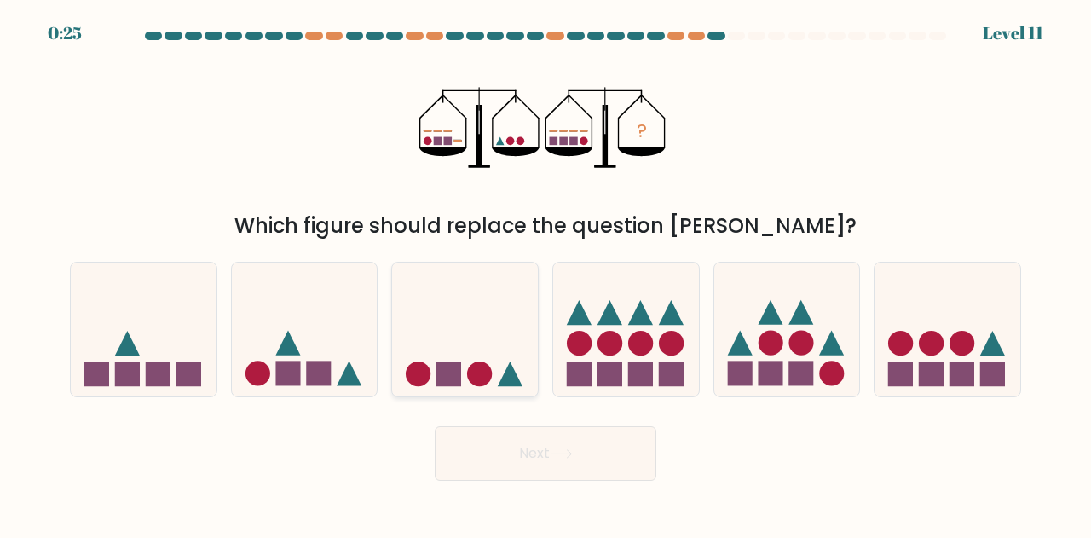
click at [484, 369] on circle at bounding box center [479, 373] width 25 height 25
click at [545, 273] on input "c." at bounding box center [545, 271] width 1 height 4
radio input "true"
click at [615, 452] on button "Next" at bounding box center [546, 453] width 222 height 55
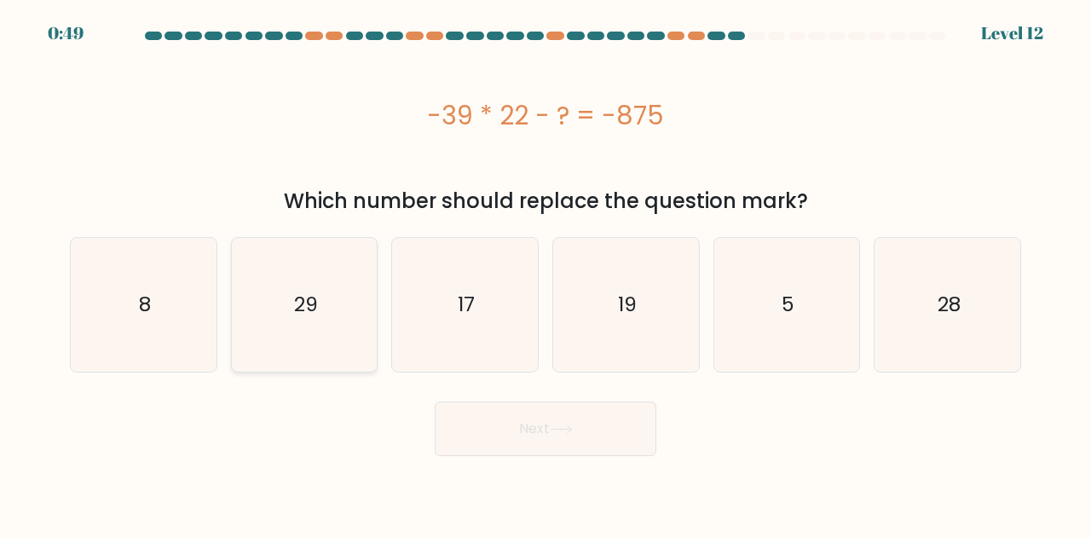
click at [316, 287] on icon "29" at bounding box center [305, 305] width 134 height 134
click at [545, 273] on input "b. 29" at bounding box center [545, 271] width 1 height 4
radio input "true"
click at [628, 436] on button "Next" at bounding box center [546, 428] width 222 height 55
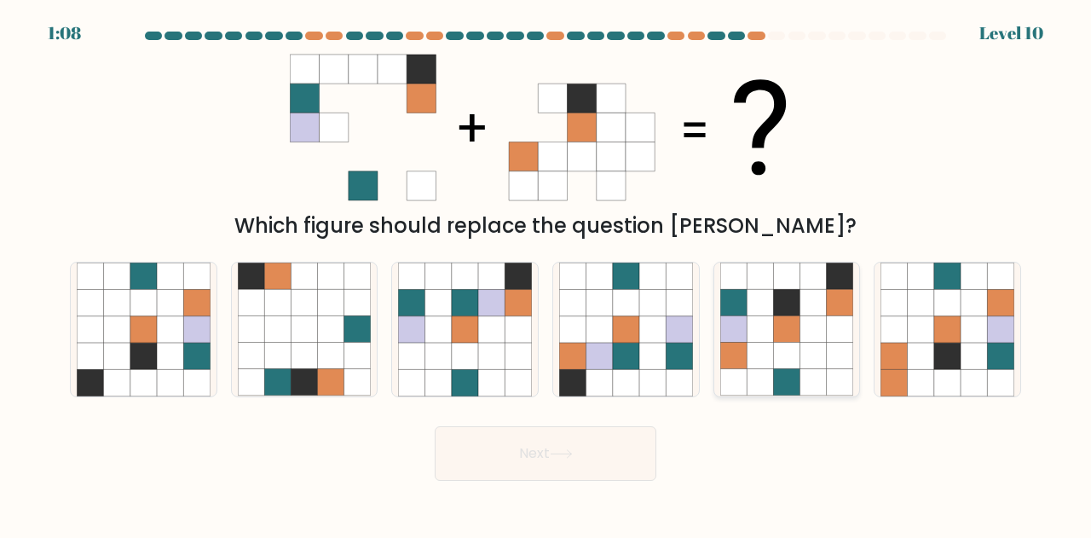
click at [779, 298] on icon at bounding box center [786, 303] width 26 height 26
click at [546, 273] on input "e." at bounding box center [545, 271] width 1 height 4
radio input "true"
click at [598, 483] on body "1:07 Level 10" at bounding box center [545, 269] width 1091 height 538
click at [589, 455] on button "Next" at bounding box center [546, 453] width 222 height 55
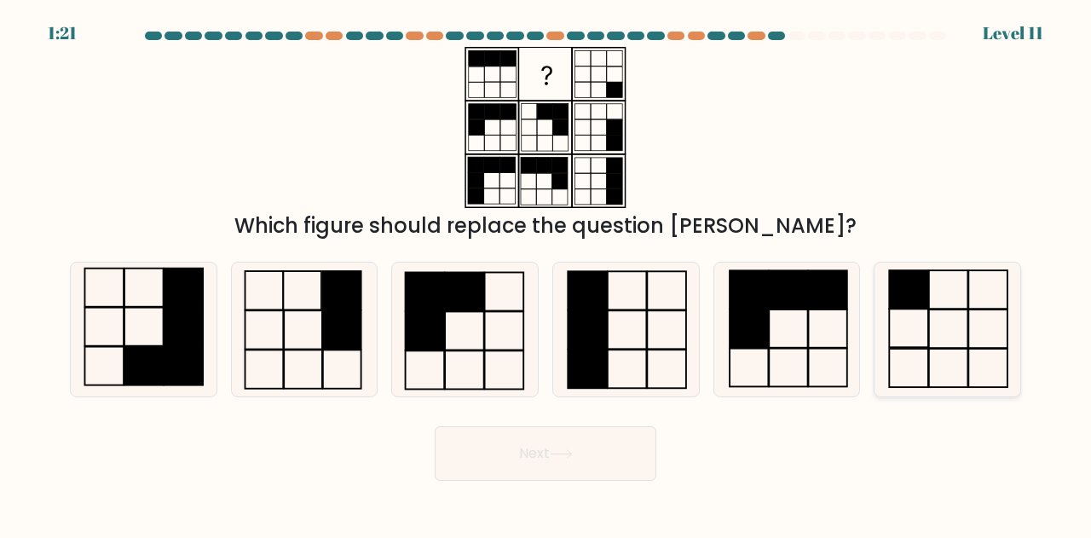
click at [946, 376] on icon at bounding box center [947, 329] width 134 height 134
click at [546, 273] on input "f." at bounding box center [545, 271] width 1 height 4
radio input "true"
click at [556, 420] on div "Next" at bounding box center [545, 448] width 971 height 63
click at [563, 446] on button "Next" at bounding box center [546, 453] width 222 height 55
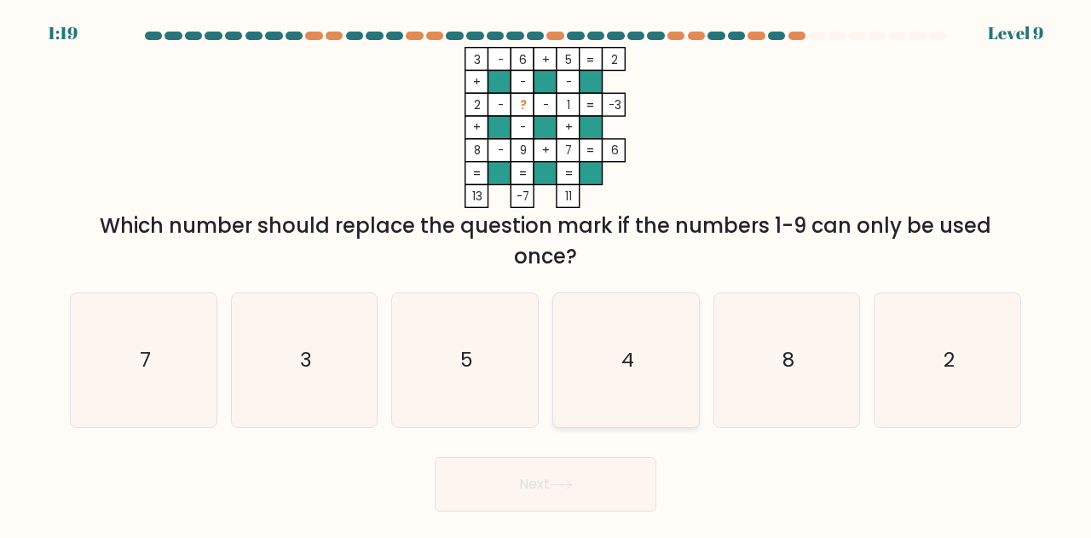
click at [592, 337] on icon "4" at bounding box center [626, 360] width 134 height 134
click at [546, 273] on input "d. 4" at bounding box center [545, 271] width 1 height 4
radio input "true"
click at [521, 488] on button "Next" at bounding box center [546, 484] width 222 height 55
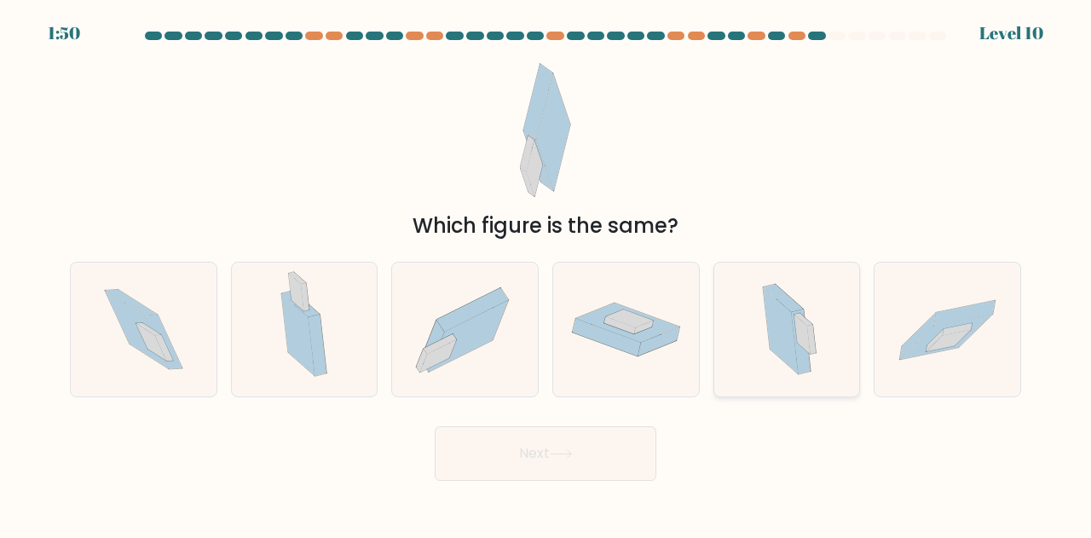
click at [765, 308] on icon at bounding box center [780, 331] width 35 height 87
click at [546, 273] on input "e." at bounding box center [545, 271] width 1 height 4
radio input "true"
click at [566, 458] on icon at bounding box center [561, 453] width 23 height 9
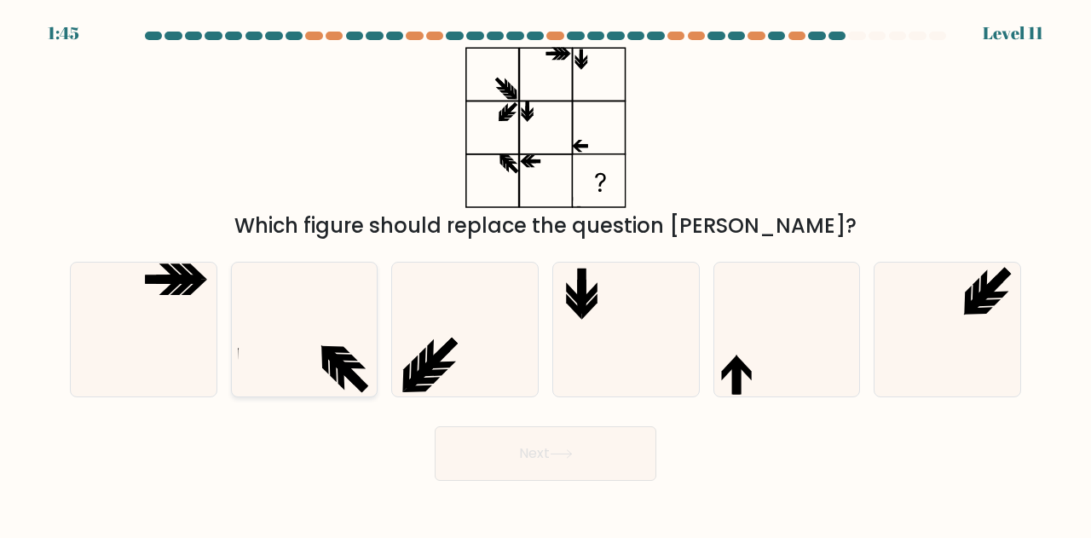
click at [336, 363] on icon at bounding box center [337, 363] width 30 height 30
click at [545, 273] on input "b." at bounding box center [545, 271] width 1 height 4
radio input "true"
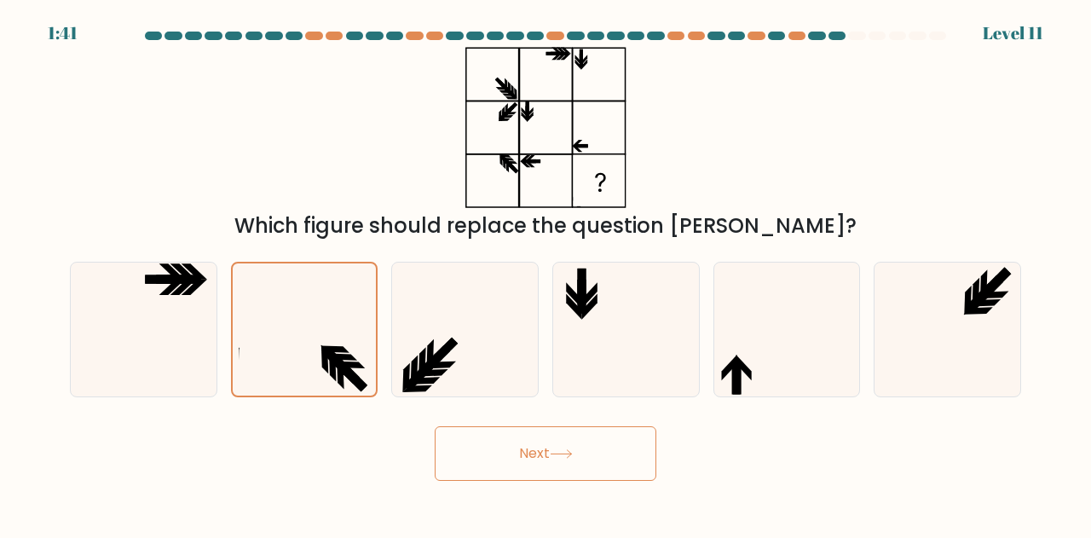
drag, startPoint x: 554, startPoint y: 464, endPoint x: 704, endPoint y: 345, distance: 191.6
click at [712, 345] on form at bounding box center [545, 256] width 1091 height 449
click at [417, 374] on icon at bounding box center [427, 369] width 30 height 30
click at [545, 273] on input "c." at bounding box center [545, 271] width 1 height 4
radio input "true"
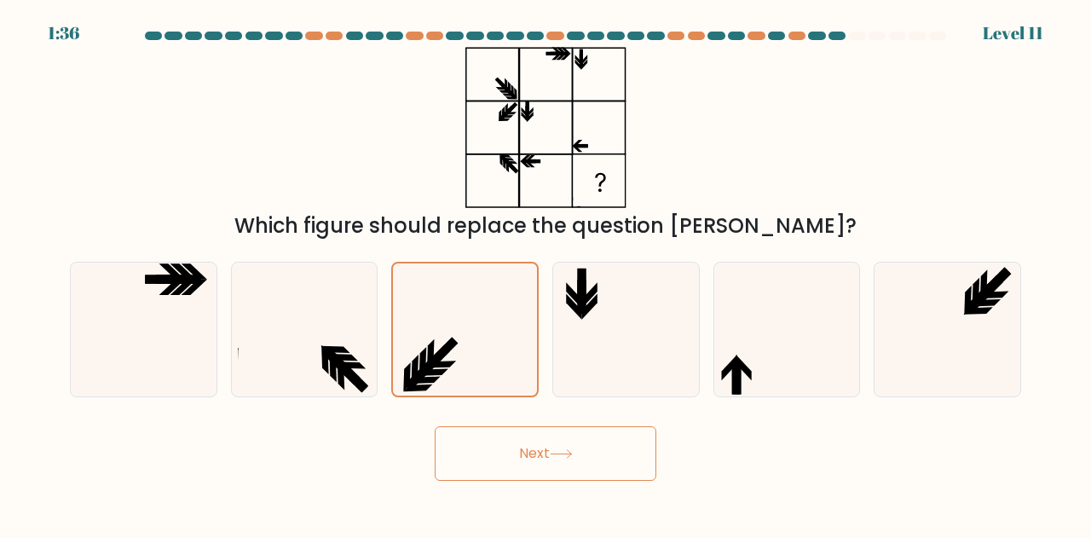
click at [568, 462] on button "Next" at bounding box center [546, 453] width 222 height 55
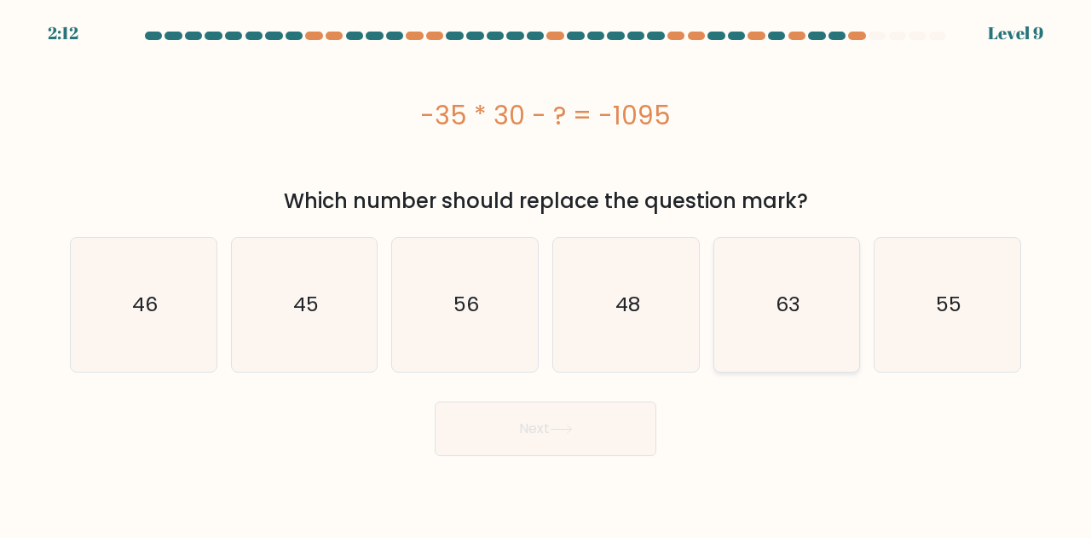
click at [789, 316] on text "63" at bounding box center [787, 305] width 25 height 28
click at [546, 273] on input "e. 63" at bounding box center [545, 271] width 1 height 4
radio input "true"
click at [562, 440] on button "Next" at bounding box center [546, 428] width 222 height 55
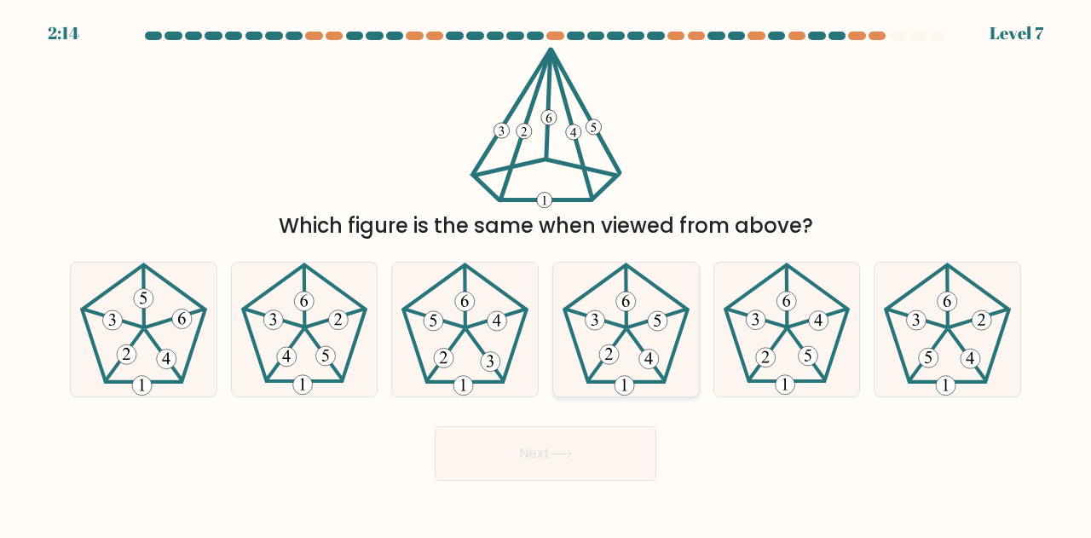
click at [607, 324] on icon at bounding box center [626, 329] width 134 height 134
click at [546, 273] on input "d." at bounding box center [545, 271] width 1 height 4
radio input "true"
click at [630, 459] on button "Next" at bounding box center [546, 453] width 222 height 55
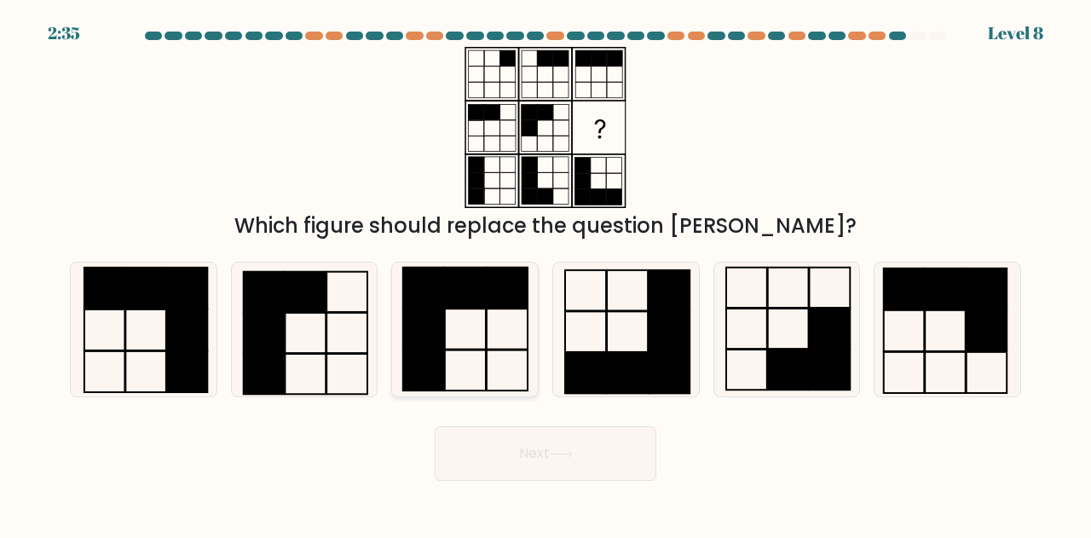
click at [481, 352] on icon at bounding box center [465, 329] width 134 height 134
click at [545, 273] on input "c." at bounding box center [545, 271] width 1 height 4
radio input "true"
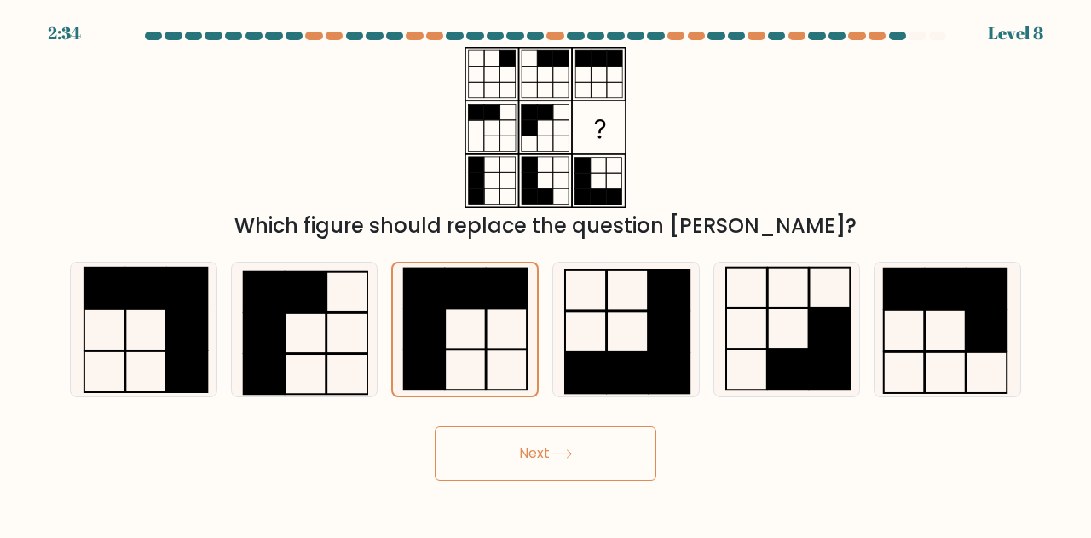
click at [593, 438] on button "Next" at bounding box center [546, 453] width 222 height 55
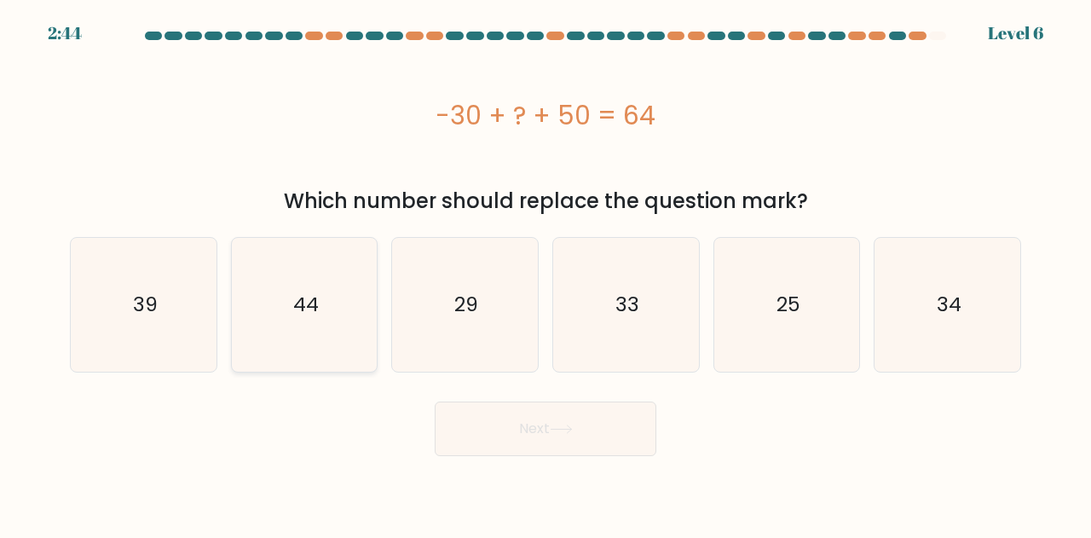
click at [343, 268] on icon "44" at bounding box center [305, 305] width 134 height 134
click at [545, 269] on input "b. 44" at bounding box center [545, 271] width 1 height 4
radio input "true"
click at [584, 425] on button "Next" at bounding box center [546, 428] width 222 height 55
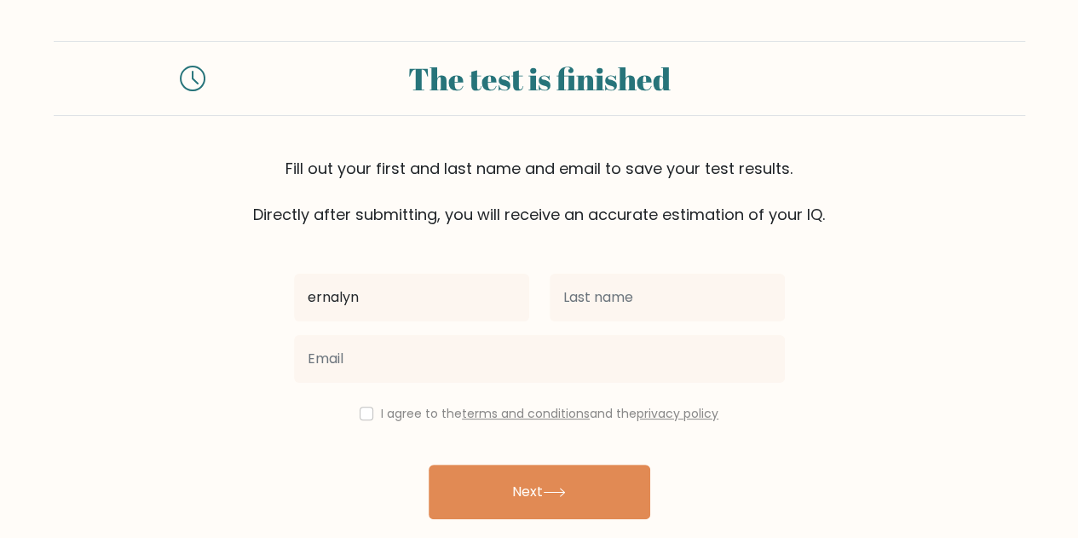
type input "ernalyn"
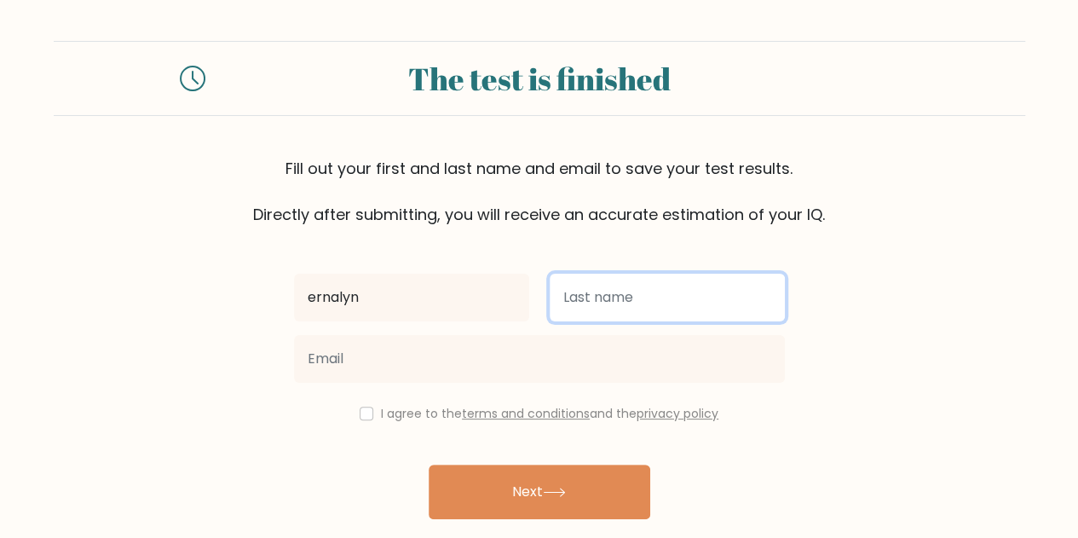
click at [604, 307] on input "text" at bounding box center [667, 297] width 235 height 48
type input "[GEOGRAPHIC_DATA]"
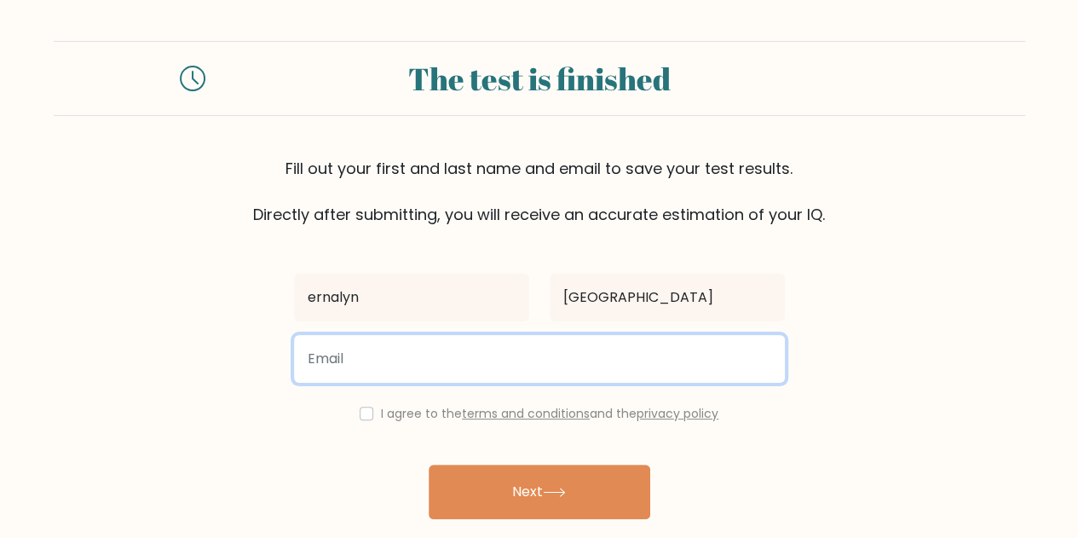
click at [564, 348] on input "email" at bounding box center [539, 359] width 491 height 48
type input "ernalynpalencia@gmail.com"
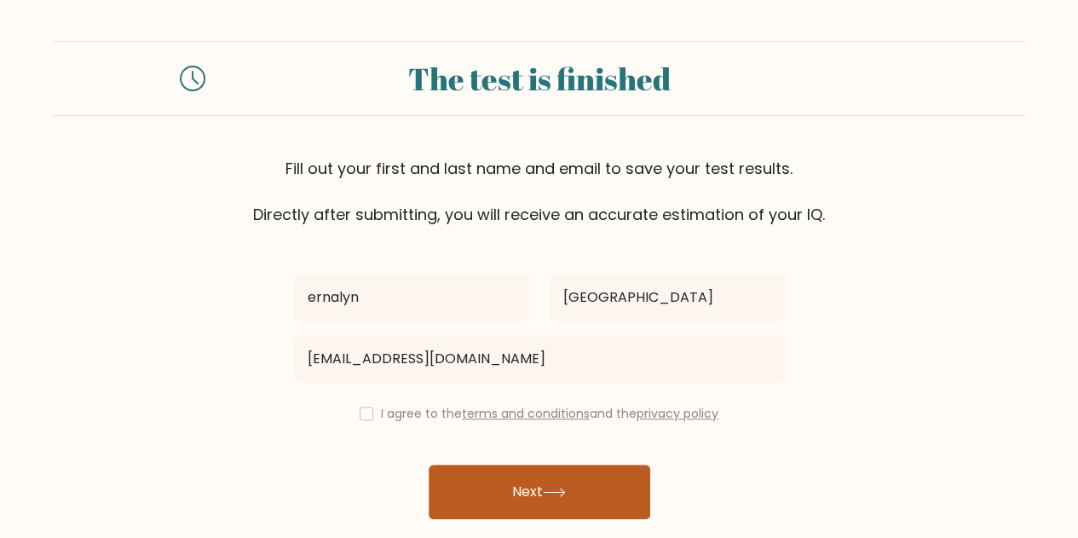
click at [575, 493] on button "Next" at bounding box center [540, 491] width 222 height 55
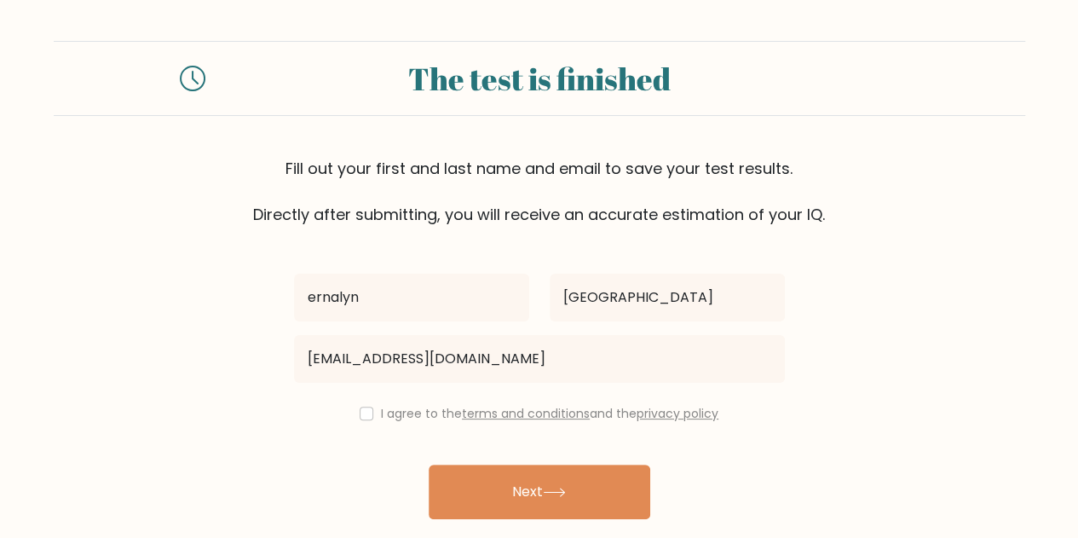
click at [355, 405] on div "I agree to the terms and conditions and the privacy policy" at bounding box center [539, 413] width 511 height 20
click at [360, 412] on input "checkbox" at bounding box center [367, 413] width 14 height 14
checkbox input "true"
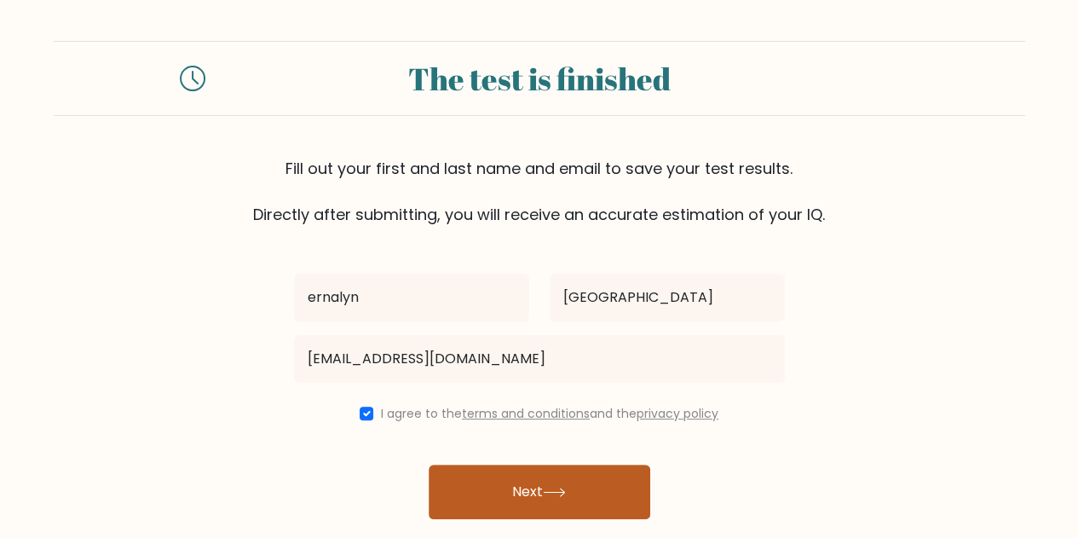
click at [462, 475] on button "Next" at bounding box center [540, 491] width 222 height 55
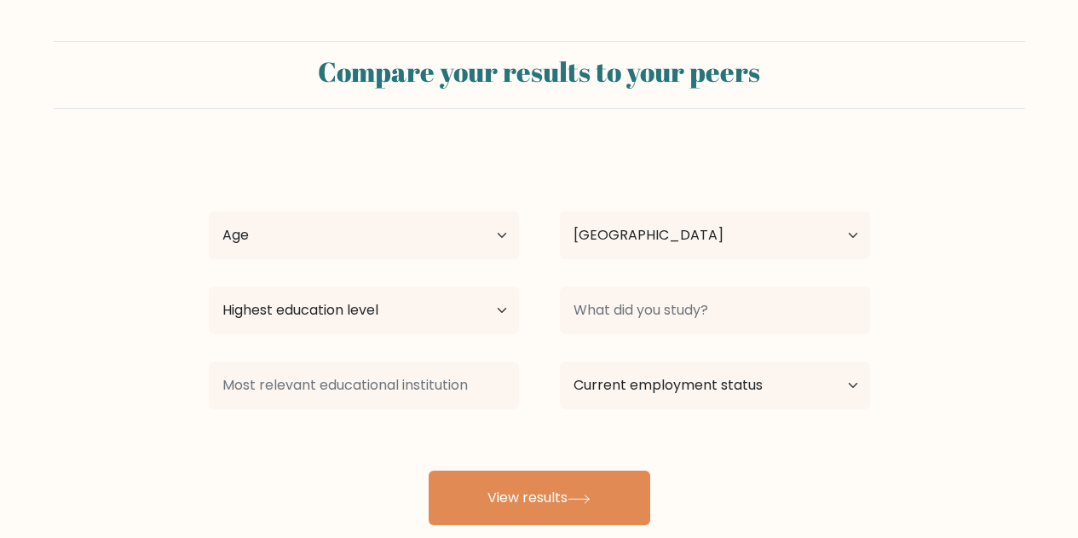
select select "PH"
click at [455, 253] on select "Age Under [DEMOGRAPHIC_DATA] [DEMOGRAPHIC_DATA] [DEMOGRAPHIC_DATA] [DEMOGRAPHIC…" at bounding box center [364, 235] width 310 height 48
select select "45_54"
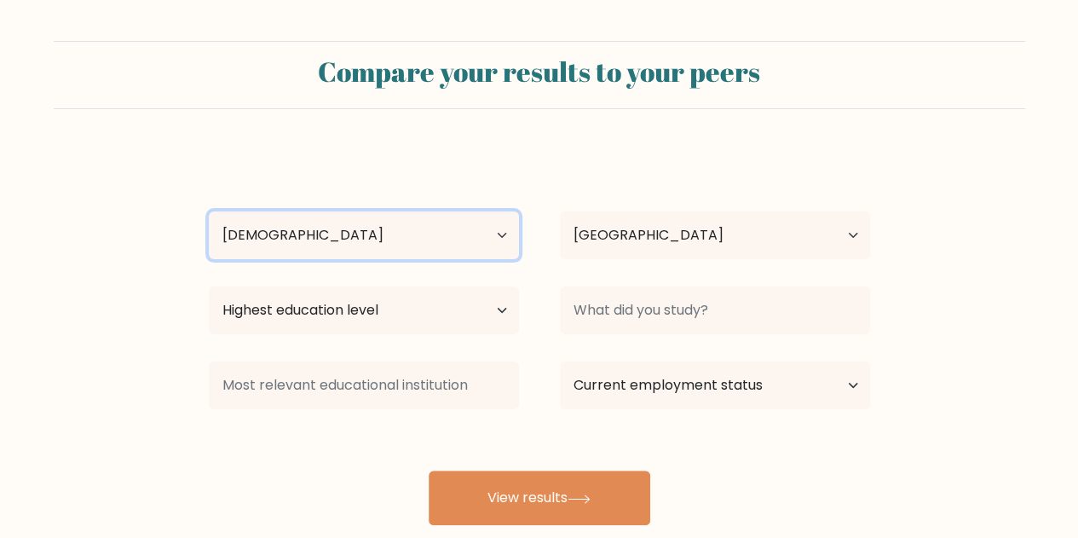
click at [209, 211] on select "Age Under [DEMOGRAPHIC_DATA] [DEMOGRAPHIC_DATA] [DEMOGRAPHIC_DATA] [DEMOGRAPHIC…" at bounding box center [364, 235] width 310 height 48
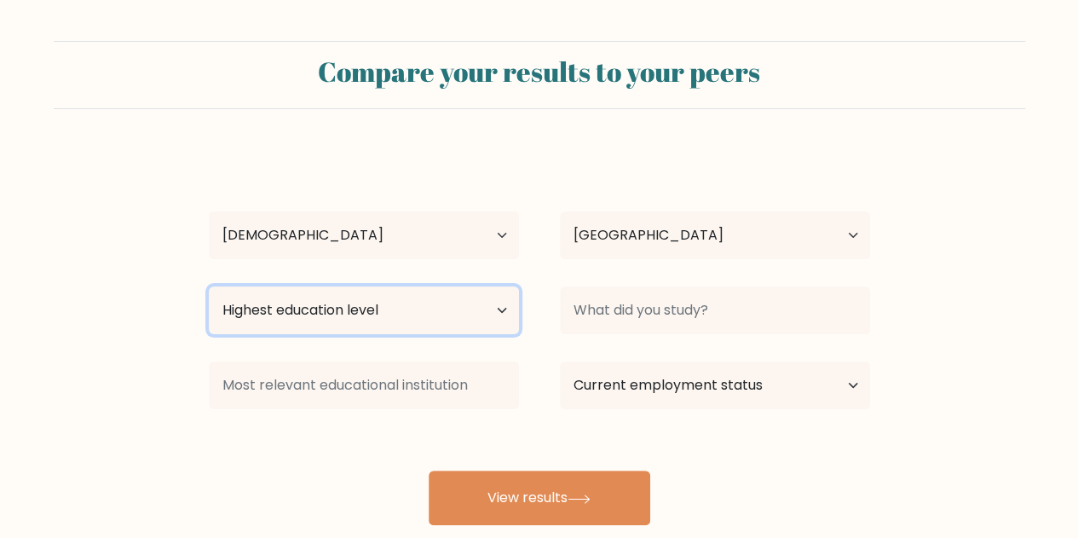
click at [494, 317] on select "Highest education level No schooling Primary Lower Secondary Upper Secondary Oc…" at bounding box center [364, 310] width 310 height 48
select select "bachelors_degree"
click at [209, 286] on select "Highest education level No schooling Primary Lower Secondary Upper Secondary Oc…" at bounding box center [364, 310] width 310 height 48
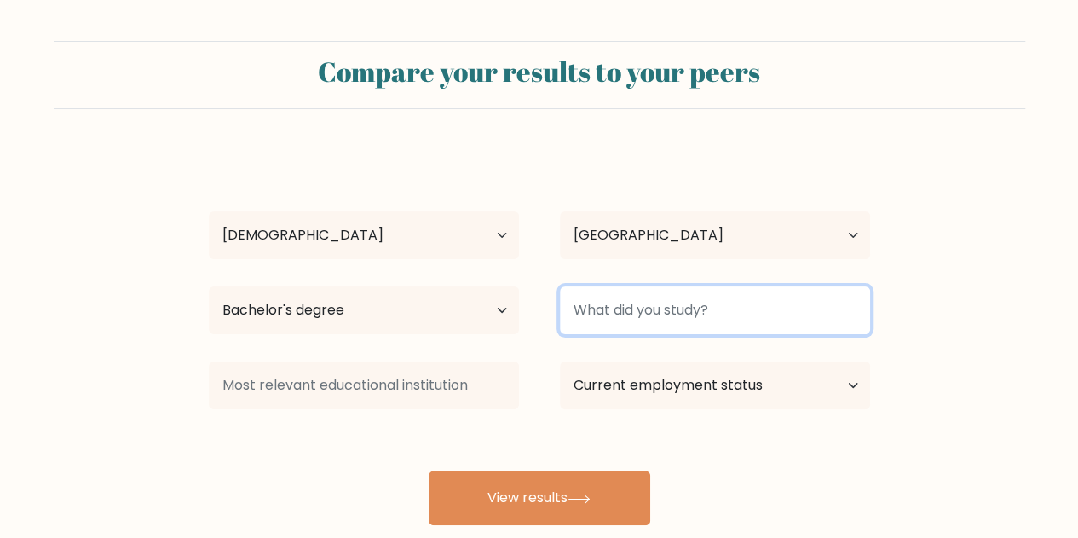
click at [615, 306] on input at bounding box center [715, 310] width 310 height 48
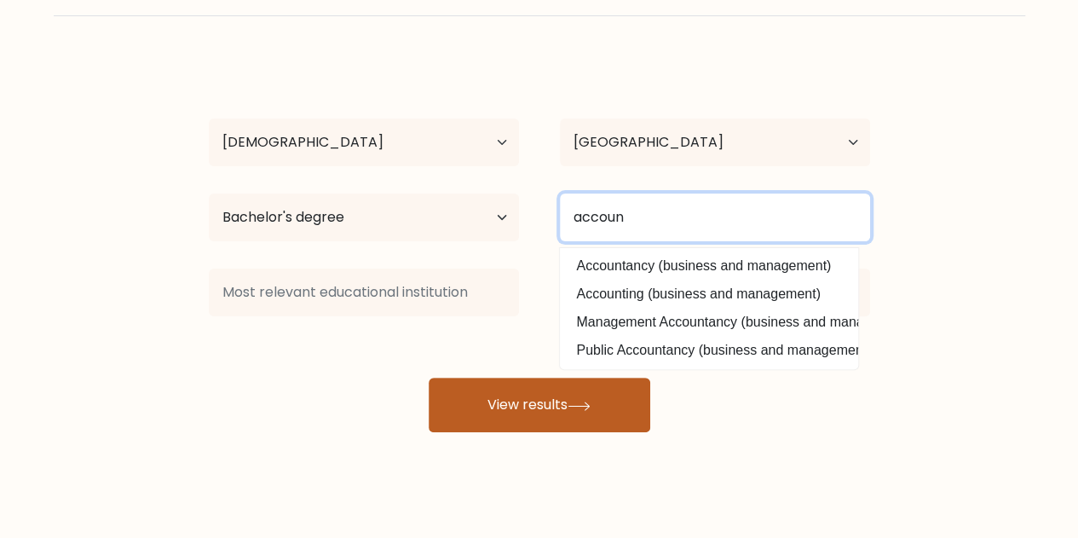
scroll to position [107, 0]
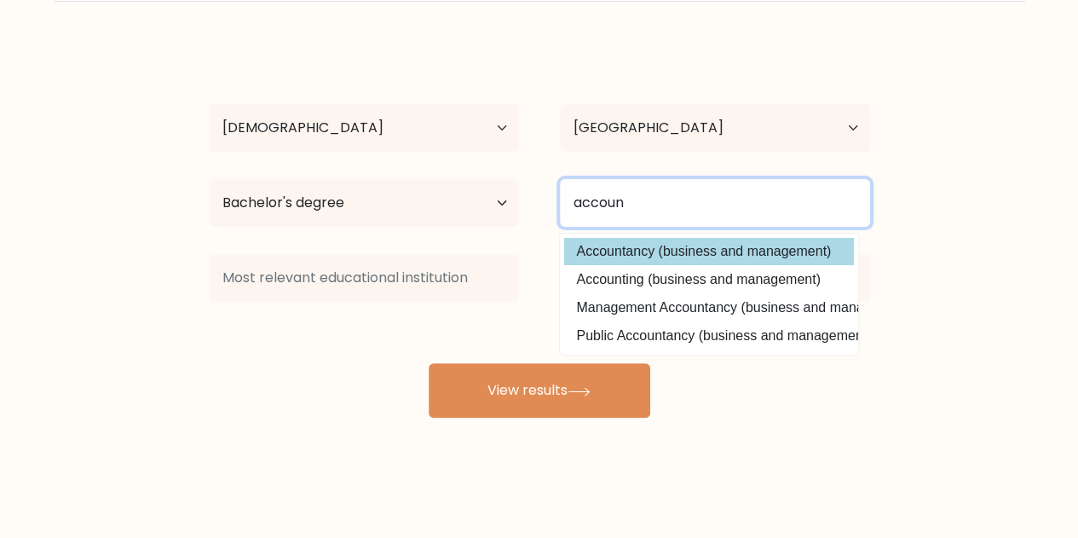
type input "accoun"
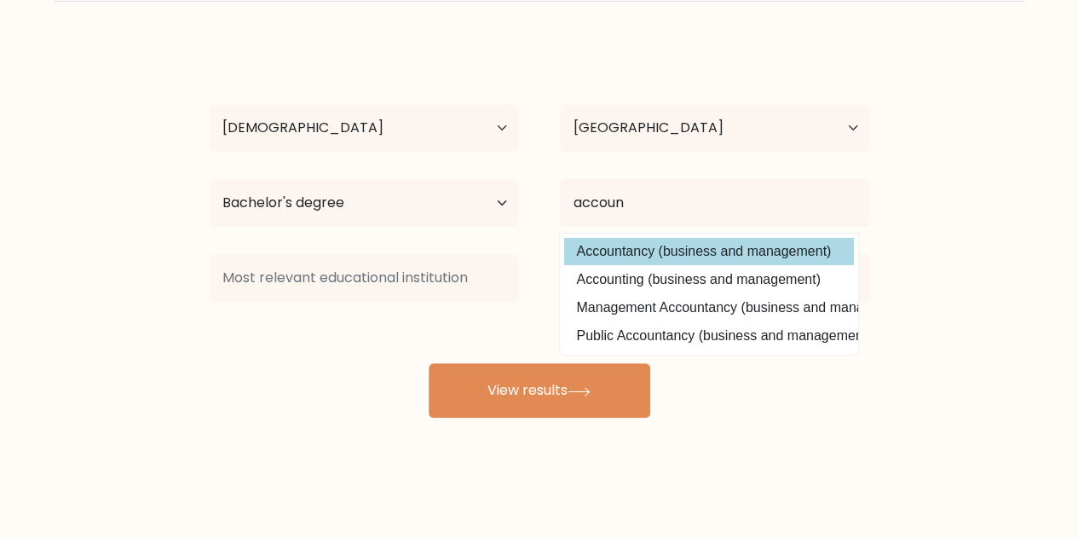
click at [734, 243] on div "ernalyn palencia Age Under 18 years old 18-24 years old 25-34 years old 35-44 y…" at bounding box center [540, 230] width 682 height 375
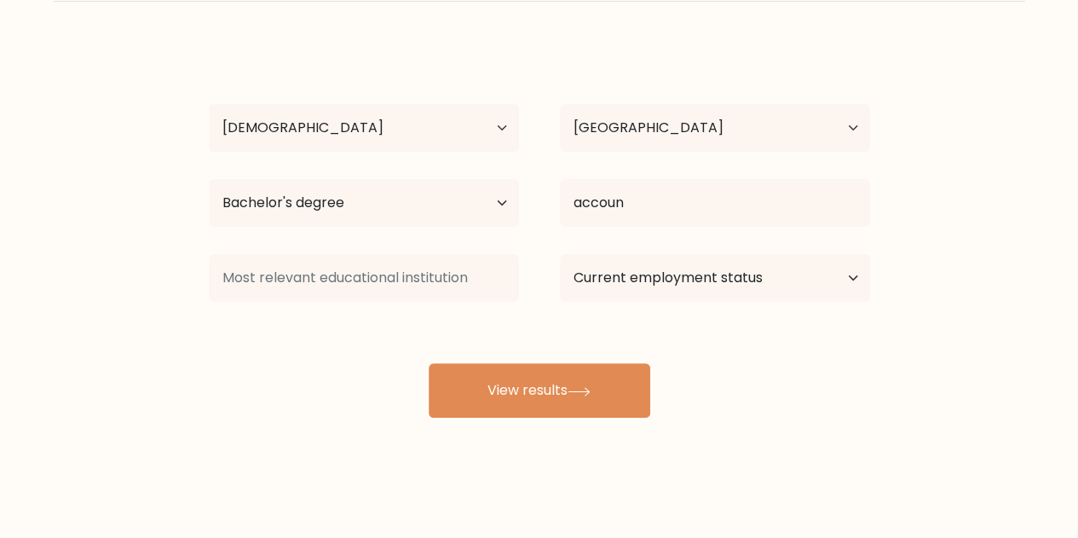
click at [607, 303] on div "Current employment status Employed Student Retired Other / prefer not to answer" at bounding box center [714, 277] width 351 height 61
click at [610, 294] on select "Current employment status Employed Student Retired Other / prefer not to answer" at bounding box center [715, 278] width 310 height 48
select select "other"
click at [560, 254] on select "Current employment status Employed Student Retired Other / prefer not to answer" at bounding box center [715, 278] width 310 height 48
click at [484, 333] on div "ernalyn palencia Age Under 18 years old 18-24 years old 25-34 years old 35-44 y…" at bounding box center [540, 230] width 682 height 375
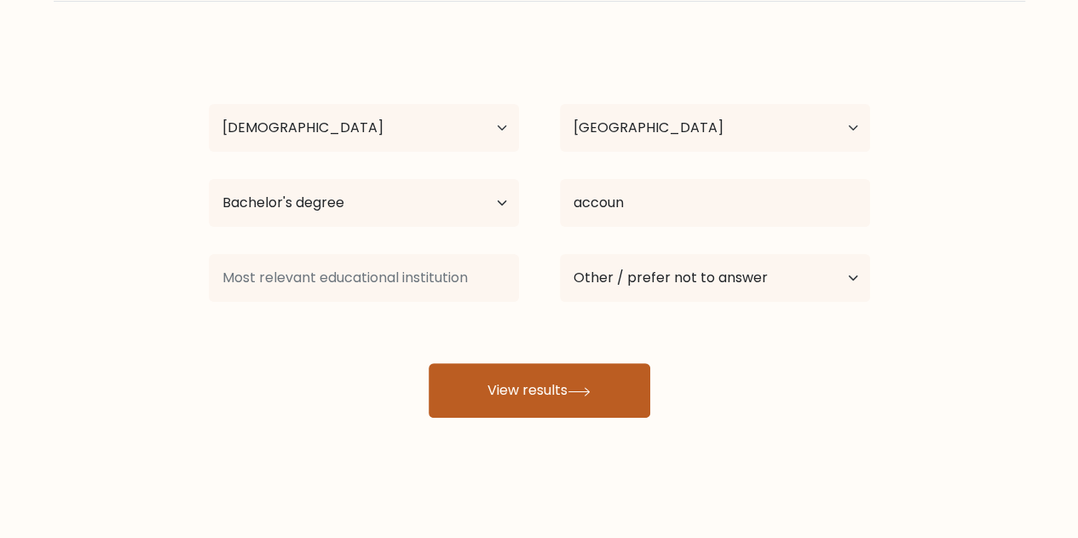
click at [527, 400] on button "View results" at bounding box center [540, 390] width 222 height 55
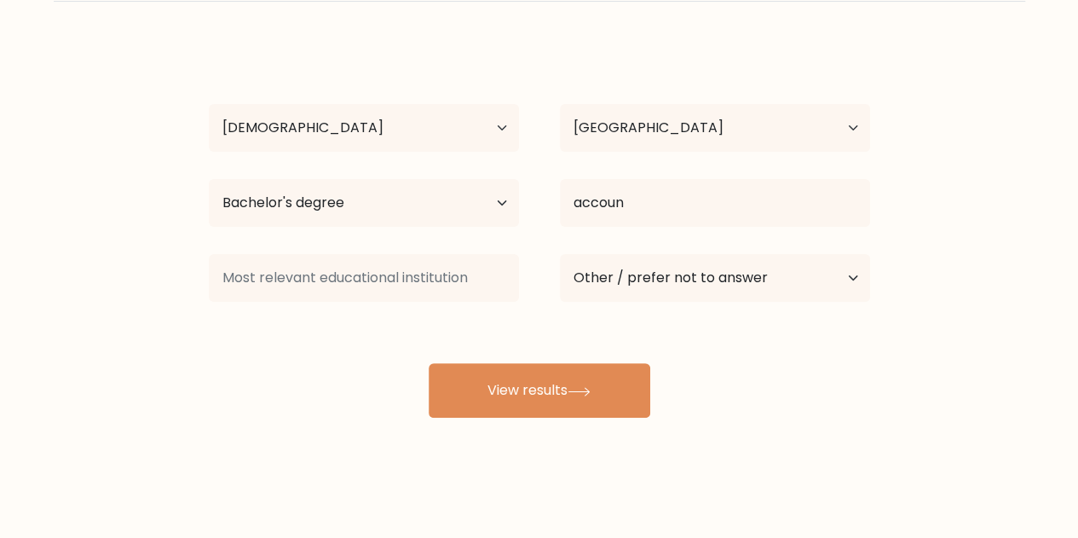
click at [550, 314] on div "ernalyn palencia Age Under 18 years old 18-24 years old 25-34 years old 35-44 y…" at bounding box center [540, 230] width 682 height 375
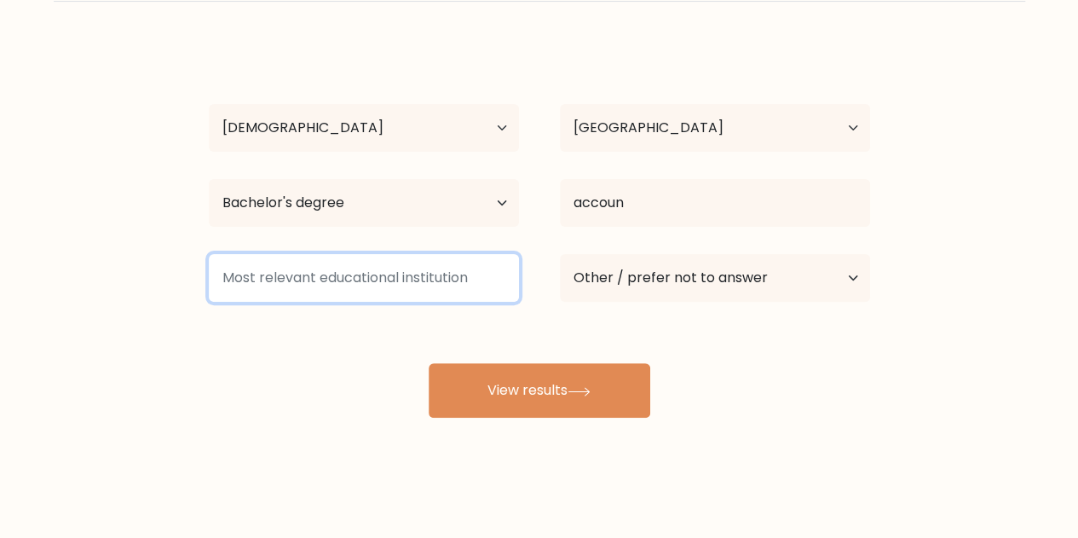
click at [364, 260] on input at bounding box center [364, 278] width 310 height 48
click at [311, 272] on input at bounding box center [364, 278] width 310 height 48
type input "e"
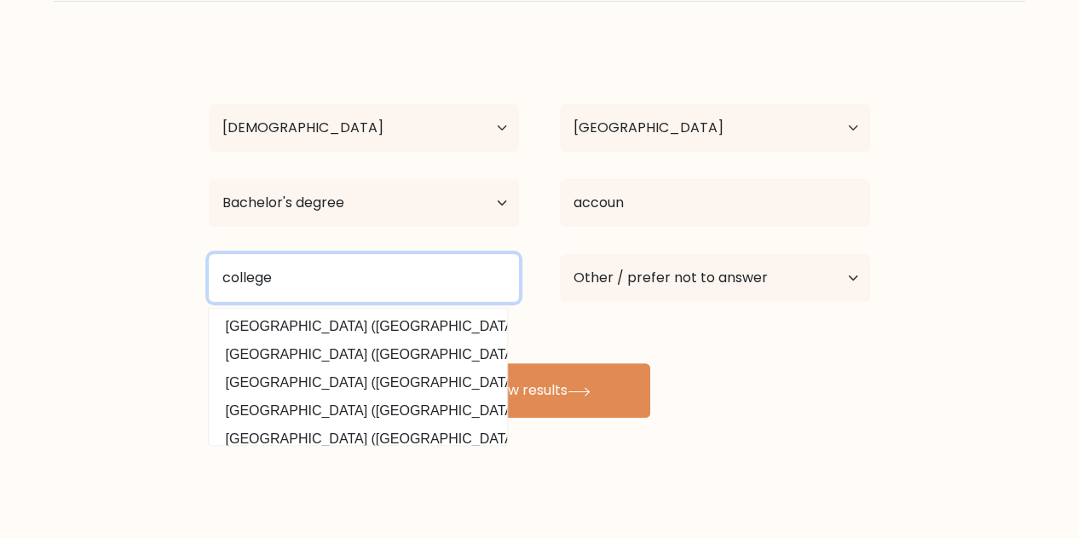
type input "college"
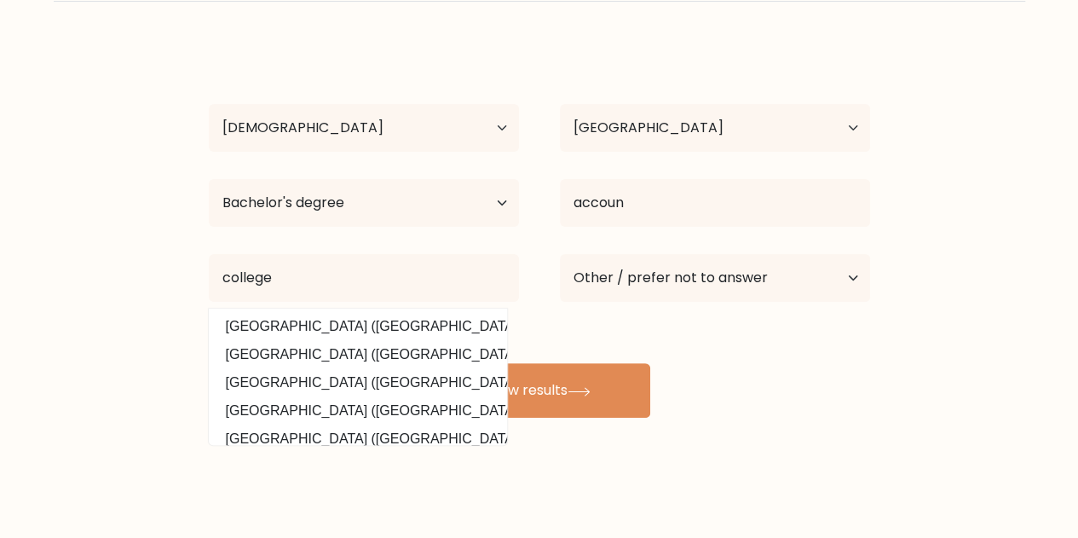
click at [617, 464] on div "Compare your results to your peers ernalyn palencia Age Under 18 years old 18-2…" at bounding box center [539, 216] width 1078 height 646
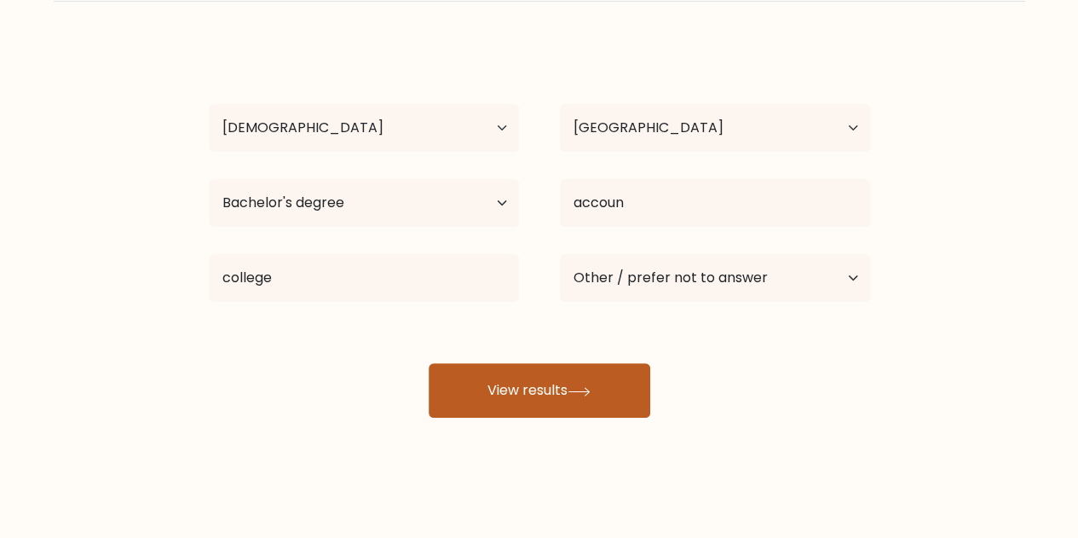
click at [524, 401] on button "View results" at bounding box center [540, 390] width 222 height 55
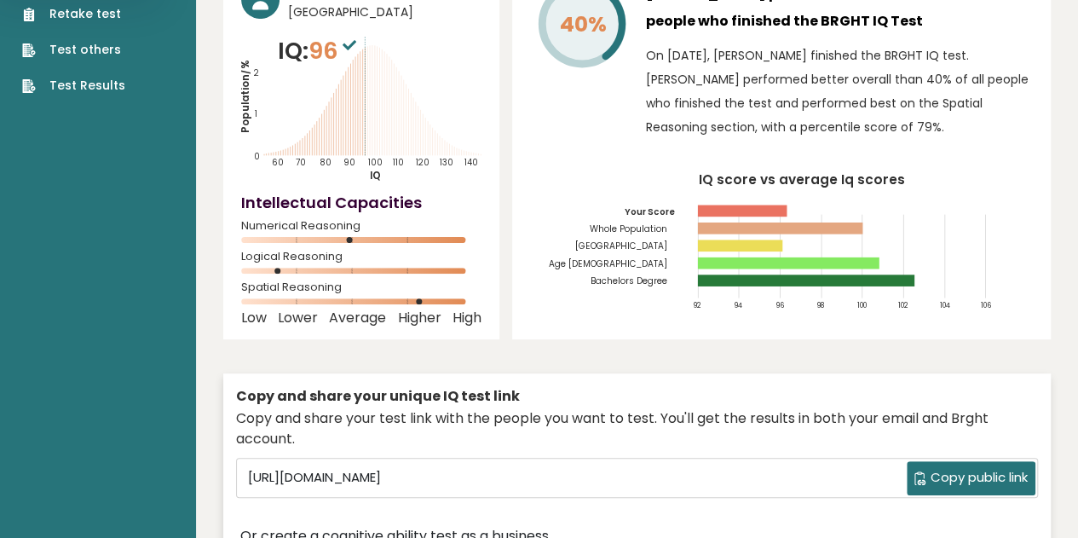
scroll to position [170, 0]
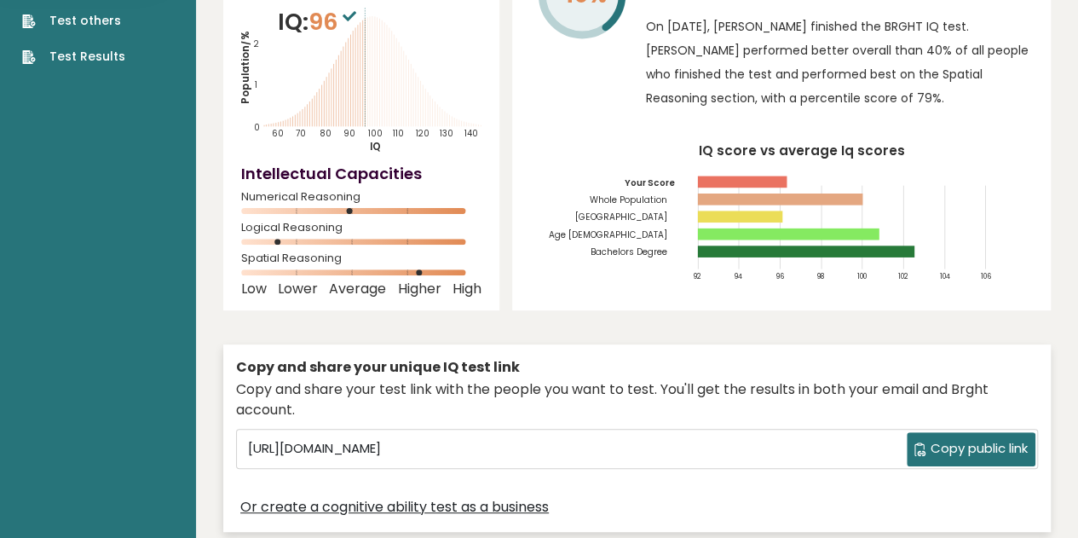
click at [944, 439] on span "Copy public link" at bounding box center [978, 449] width 97 height 20
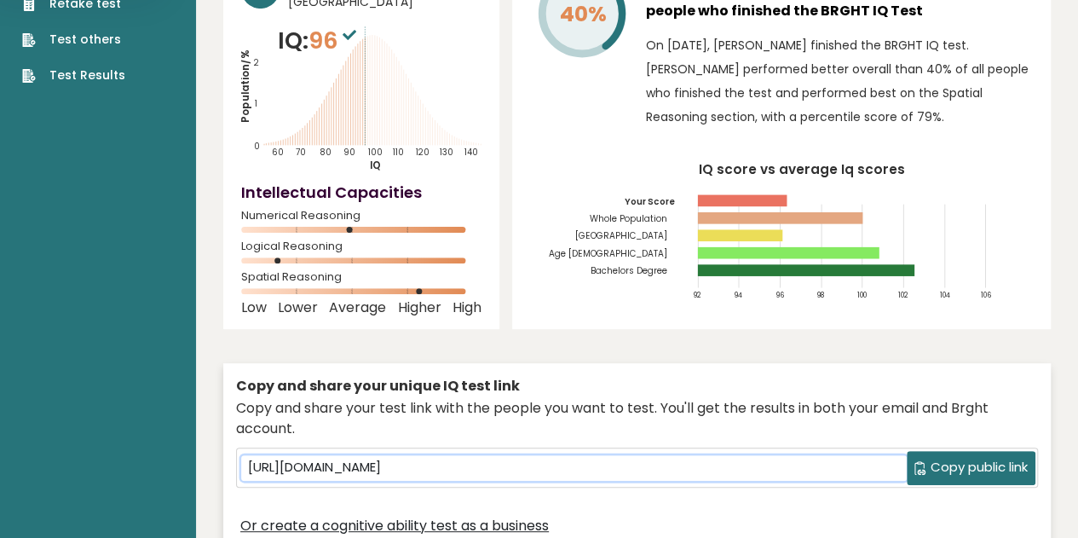
scroll to position [0, 0]
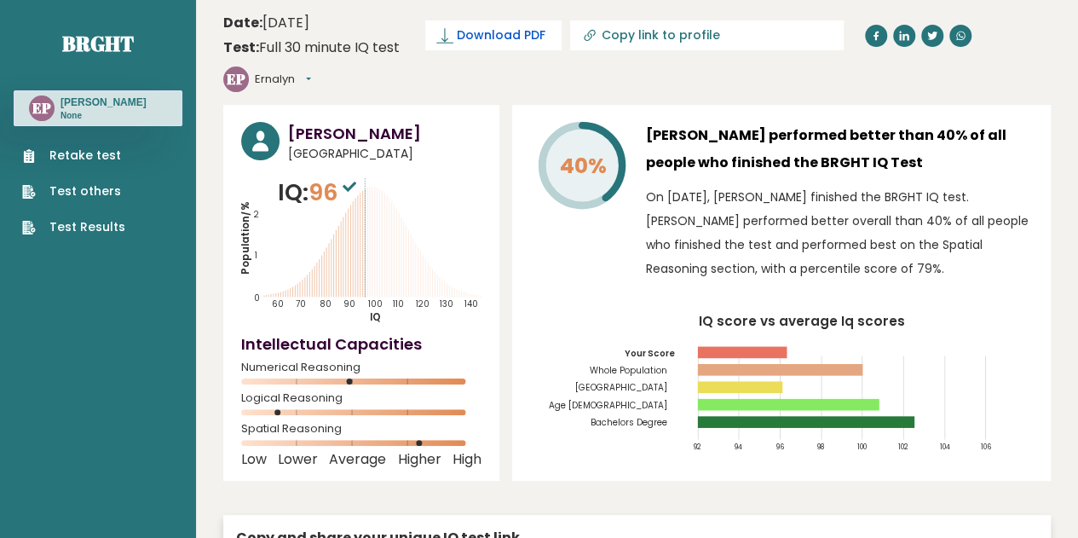
click at [486, 30] on span "Download PDF" at bounding box center [501, 35] width 89 height 18
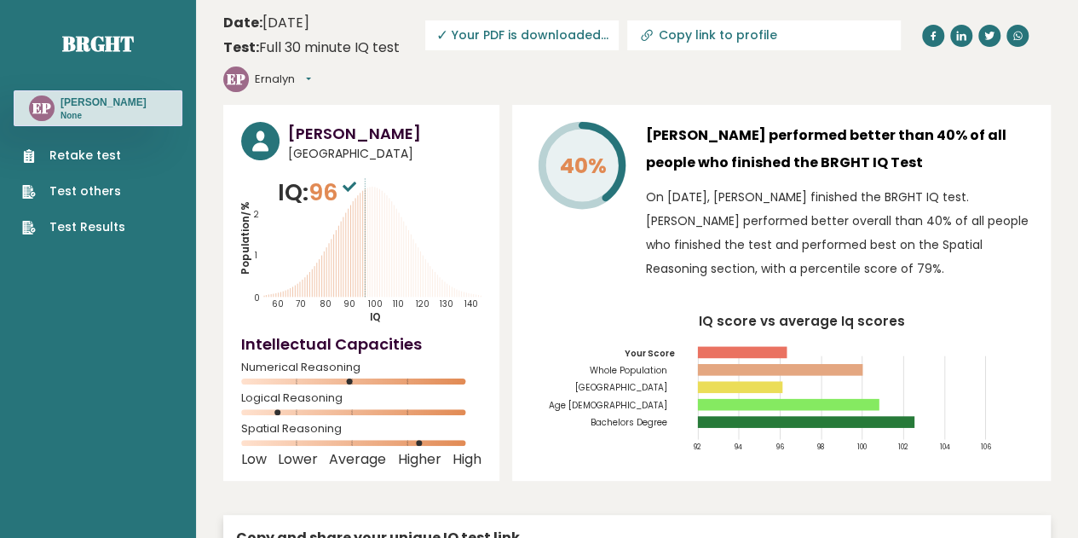
click at [702, 42] on link "Copy link to profile" at bounding box center [763, 35] width 273 height 30
type input "https://brght.org/profile/ernalyn-palencia/?utm_source=share&utm_medium=copy&ut…"
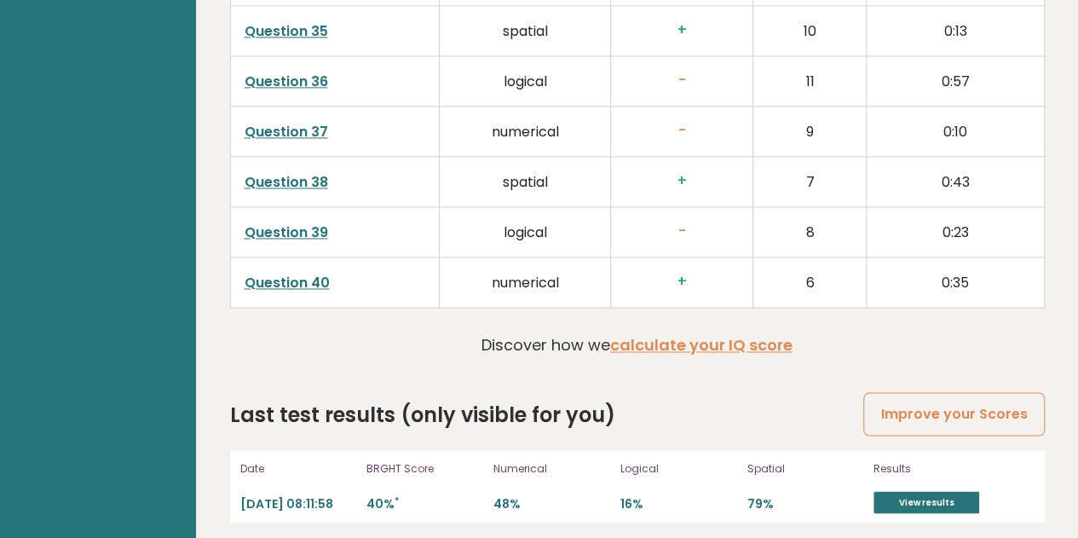
scroll to position [4449, 0]
click at [950, 493] on link "View results" at bounding box center [926, 501] width 106 height 22
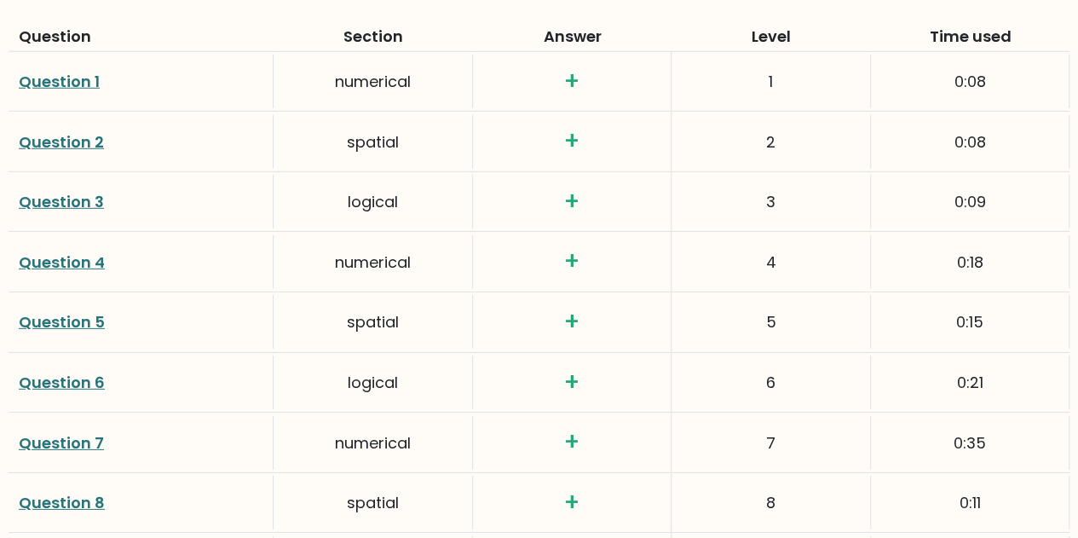
scroll to position [2386, 0]
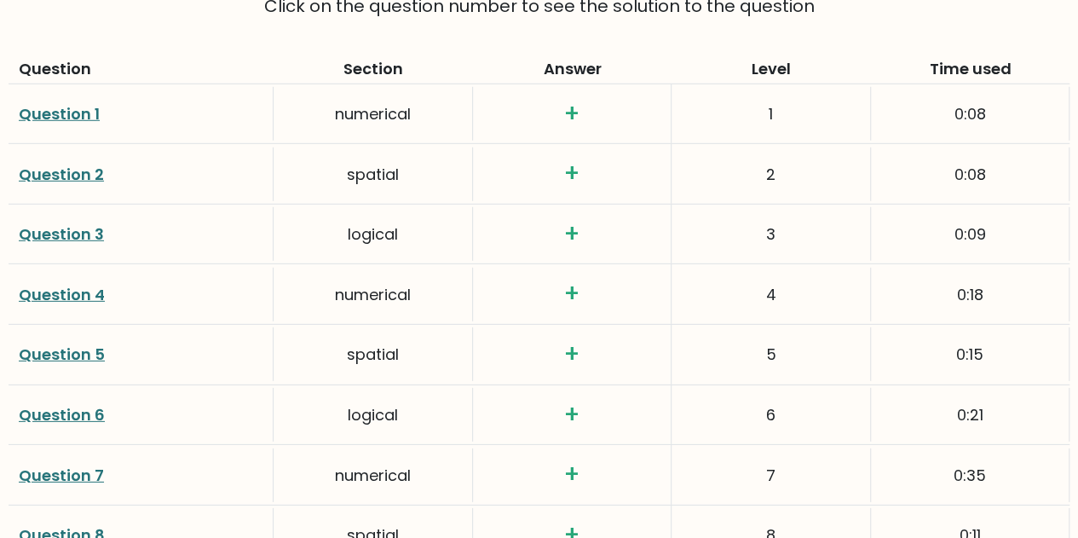
click at [72, 236] on link "Question 3" at bounding box center [61, 233] width 85 height 21
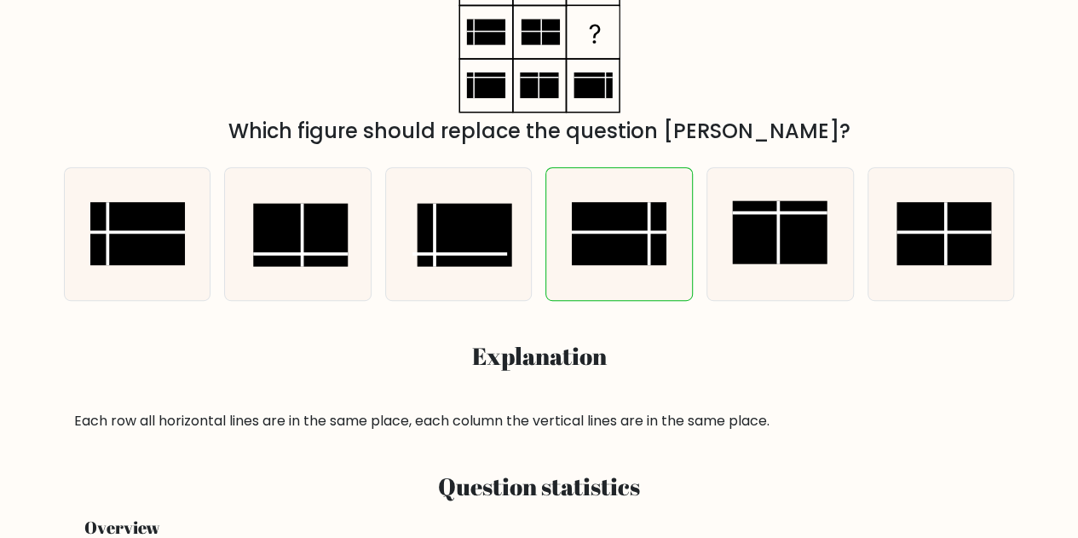
scroll to position [32, 0]
